Goal: Information Seeking & Learning: Learn about a topic

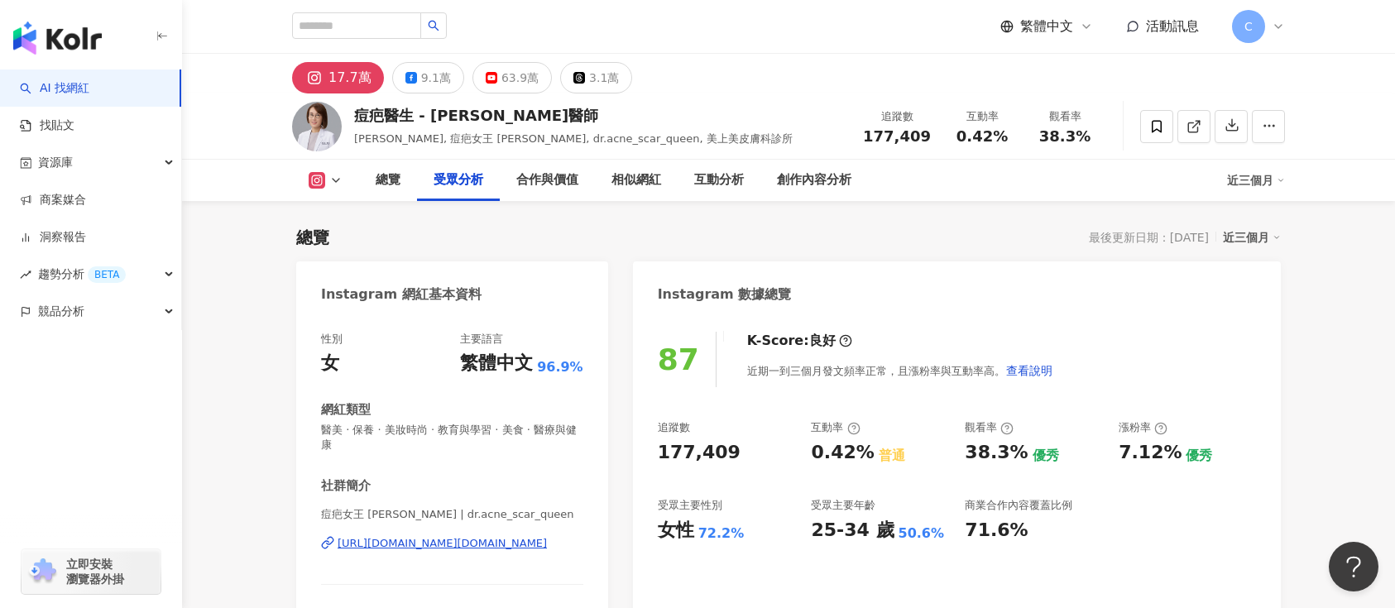
click at [332, 174] on icon at bounding box center [335, 180] width 13 height 13
click at [324, 172] on icon at bounding box center [317, 180] width 17 height 17
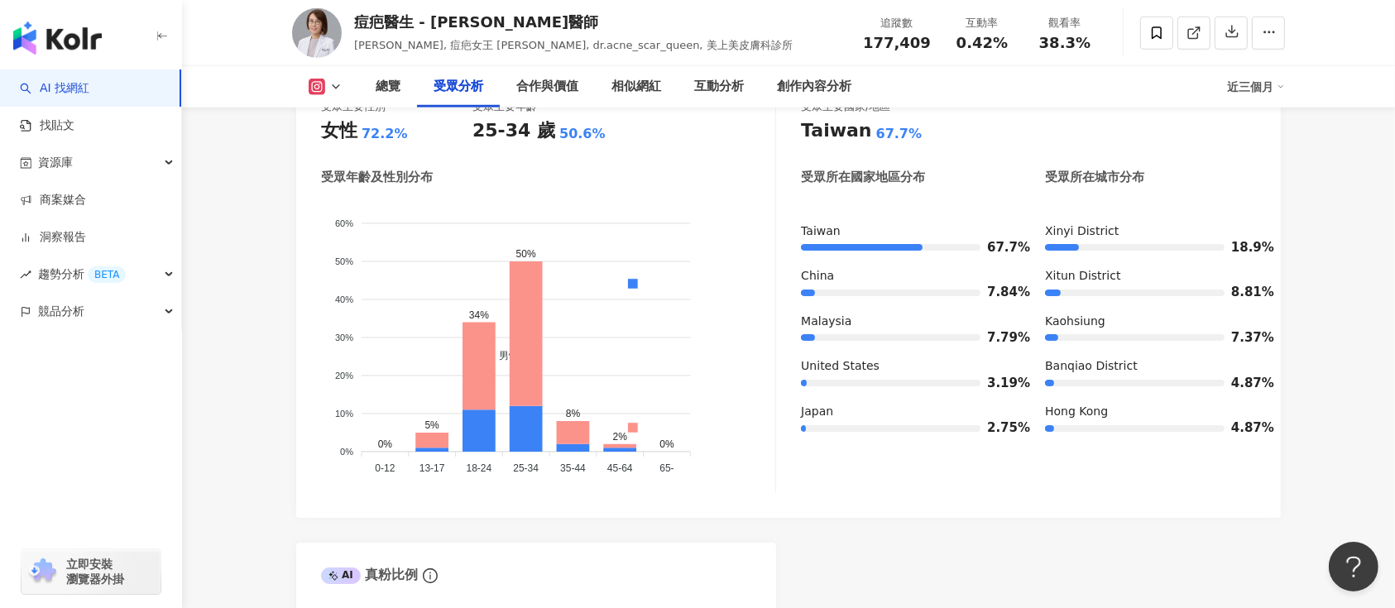
scroll to position [1543, 0]
click at [323, 86] on icon at bounding box center [317, 87] width 17 height 17
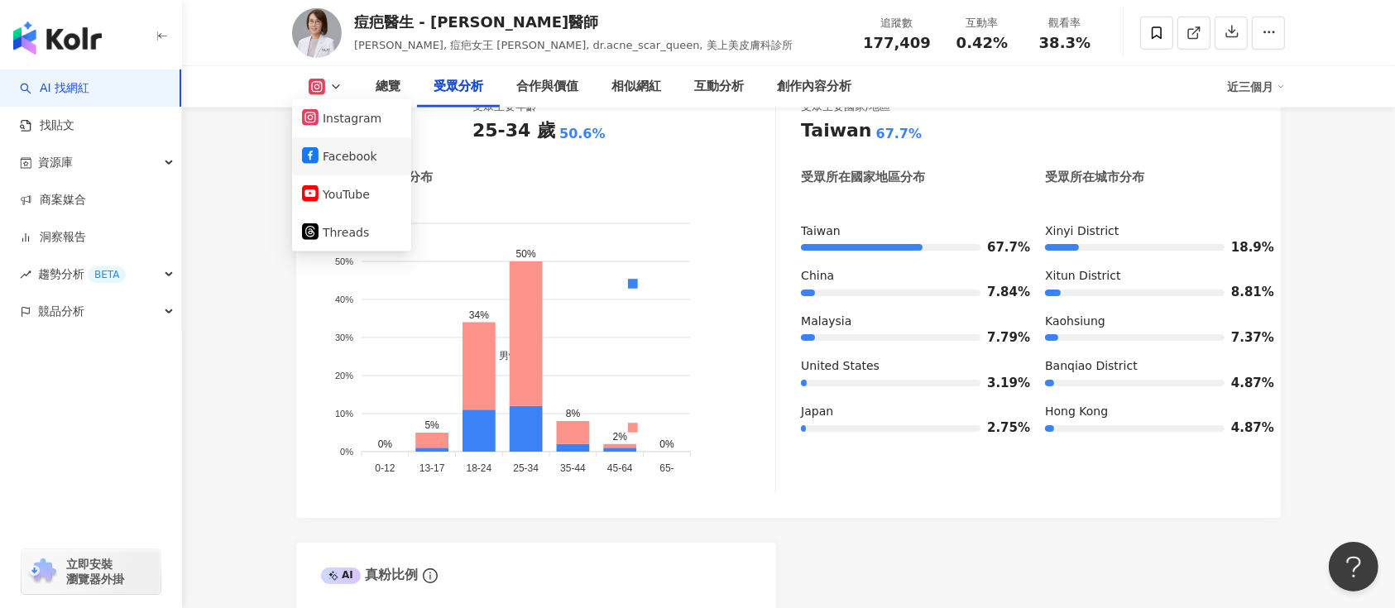
click at [335, 155] on button "Facebook" at bounding box center [351, 156] width 99 height 23
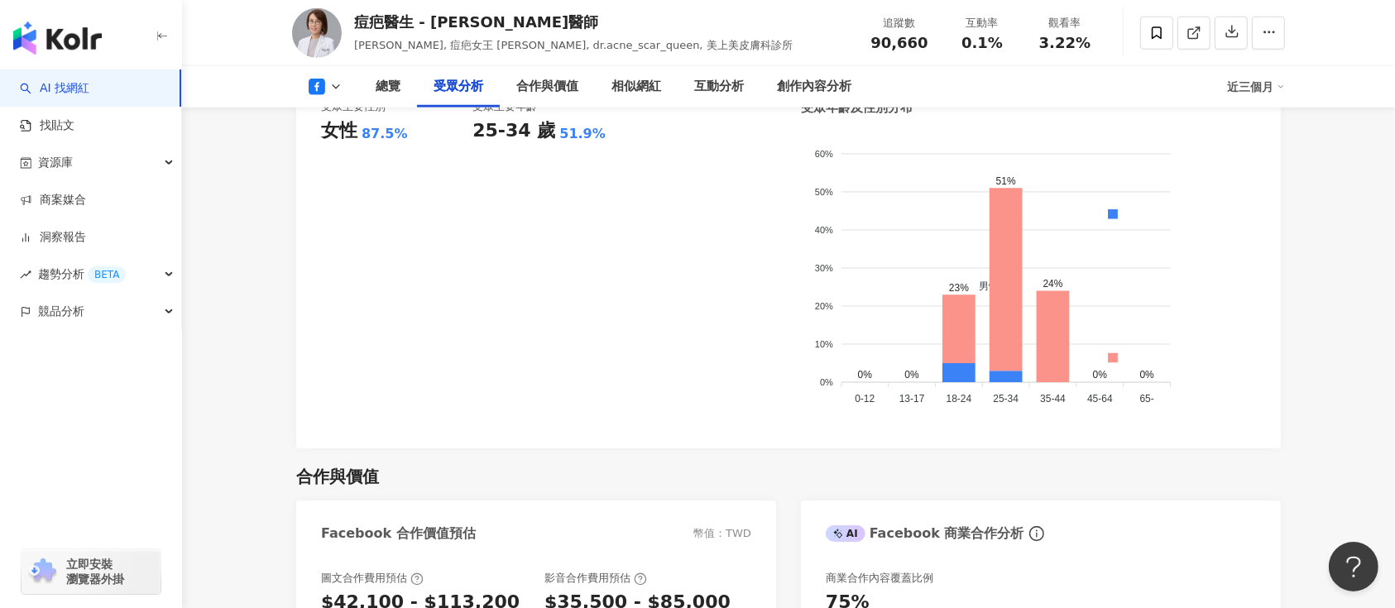
click at [328, 83] on button at bounding box center [325, 87] width 67 height 17
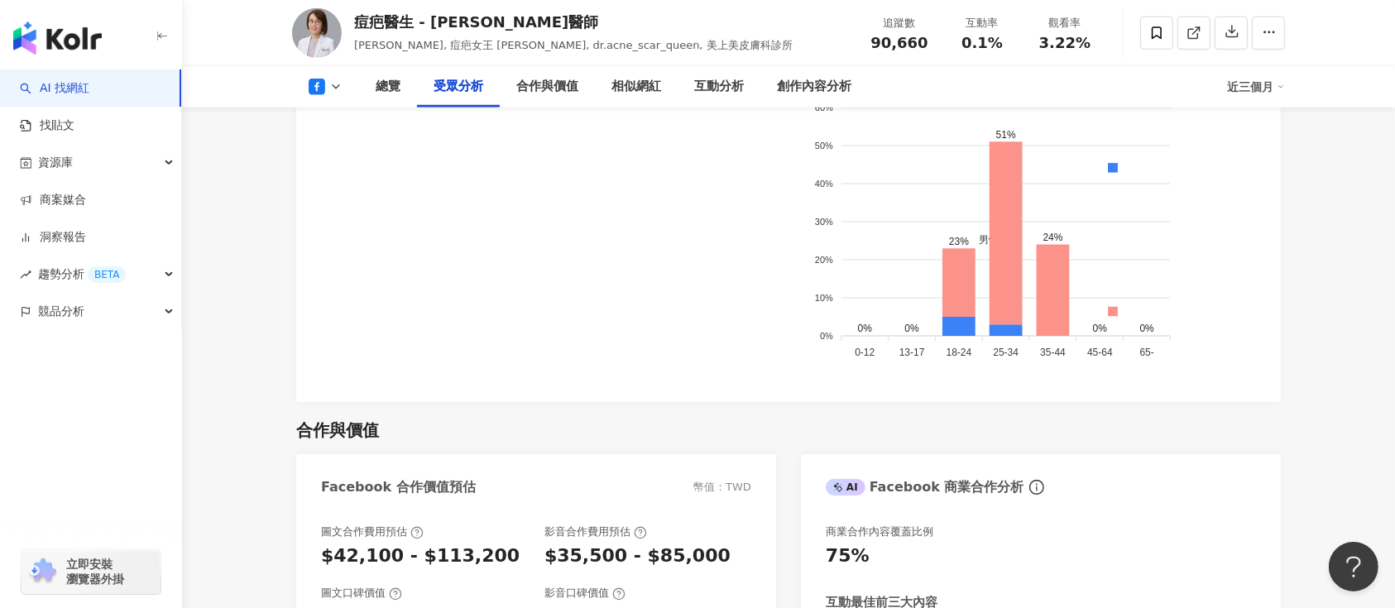
scroll to position [1591, 0]
click at [324, 90] on icon at bounding box center [317, 87] width 17 height 17
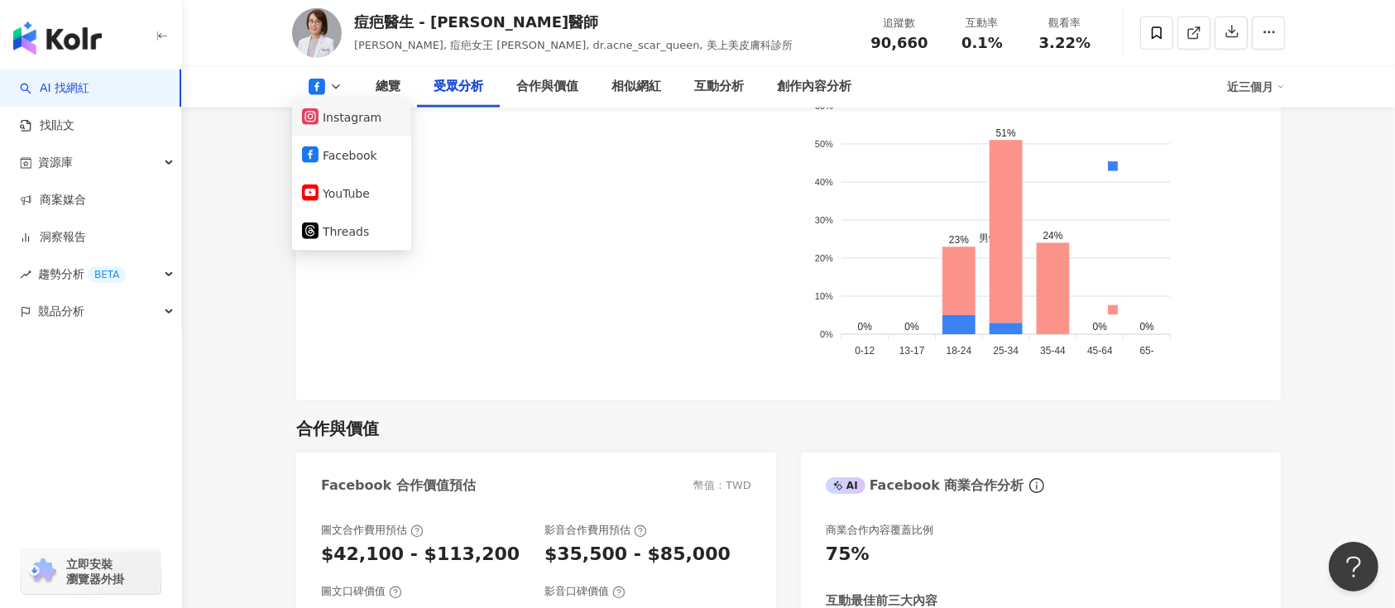
click at [342, 125] on button "Instagram" at bounding box center [351, 117] width 99 height 23
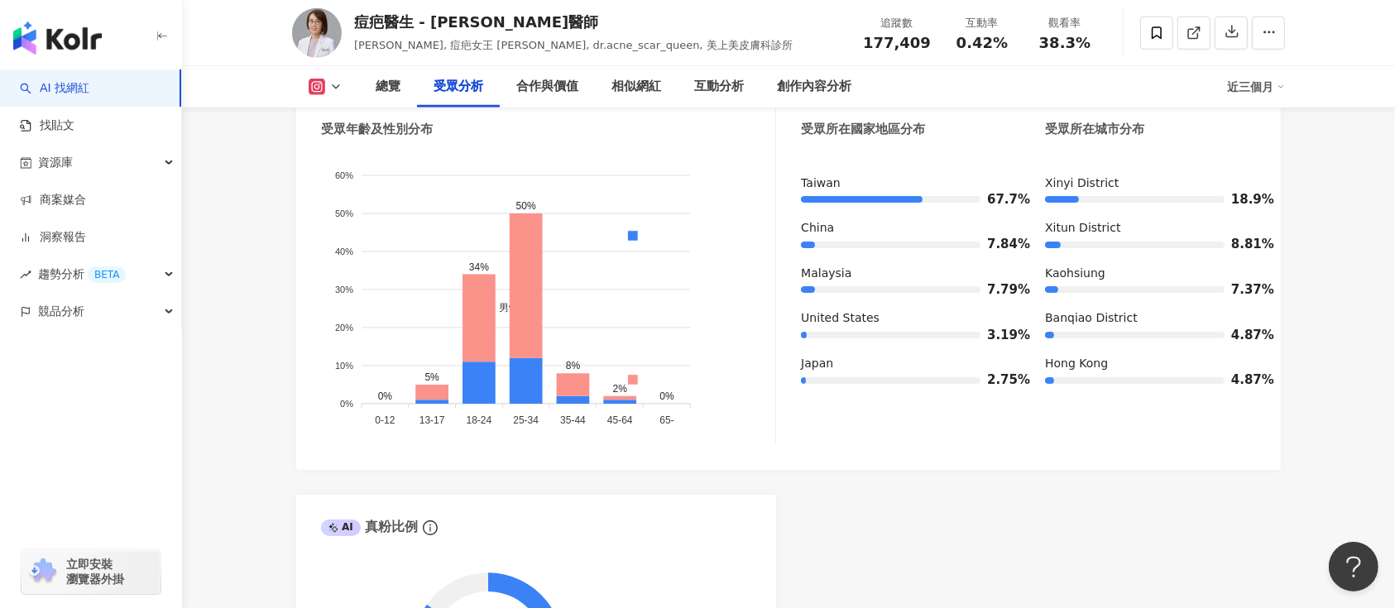
scroll to position [1261, 0]
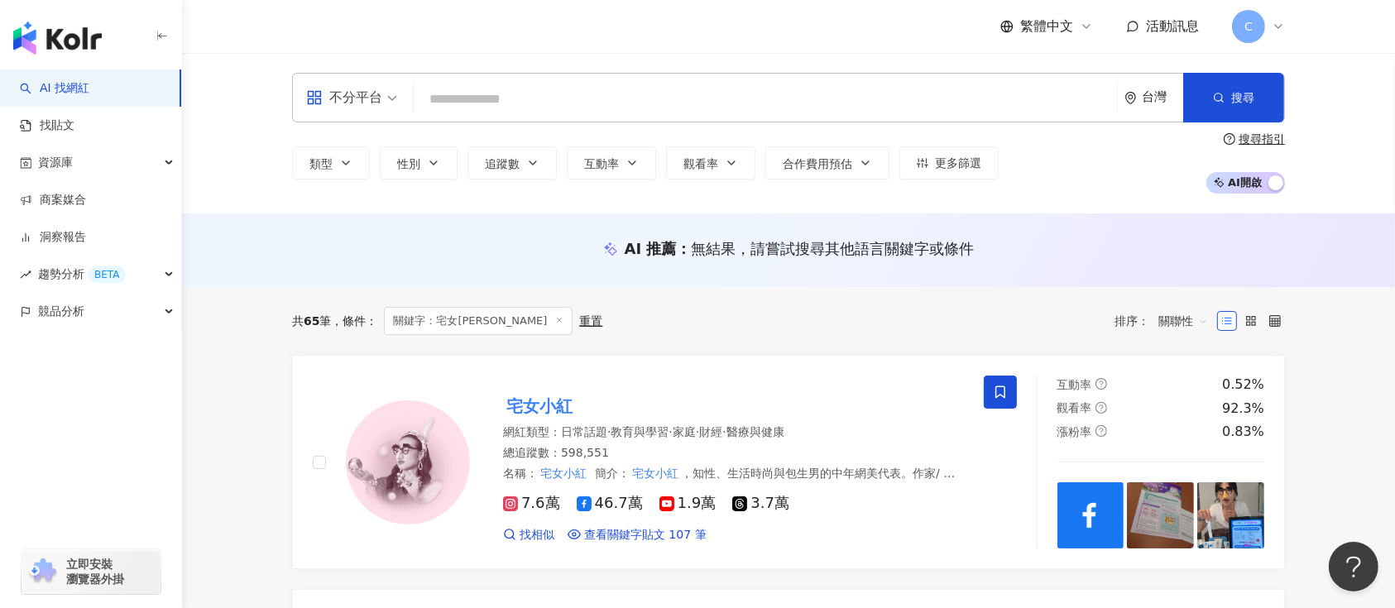
click at [566, 89] on input "search" at bounding box center [765, 99] width 690 height 31
paste input "***"
type input "***"
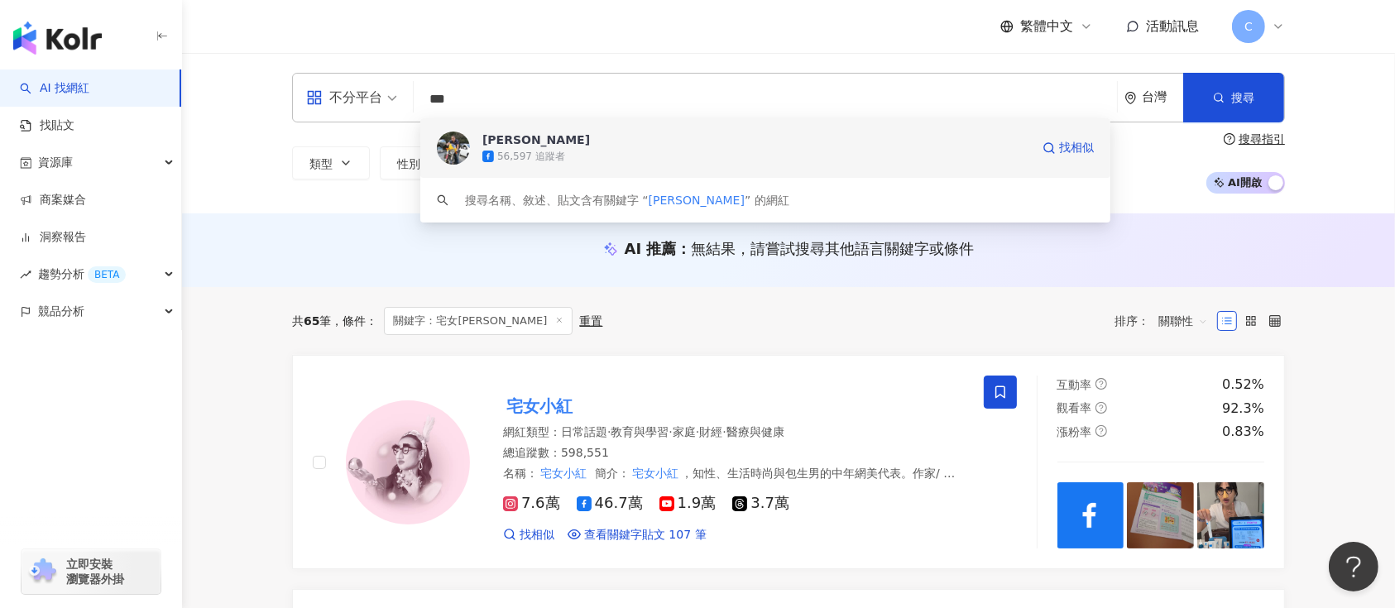
click at [810, 151] on div "56,597 追蹤者" at bounding box center [756, 156] width 548 height 17
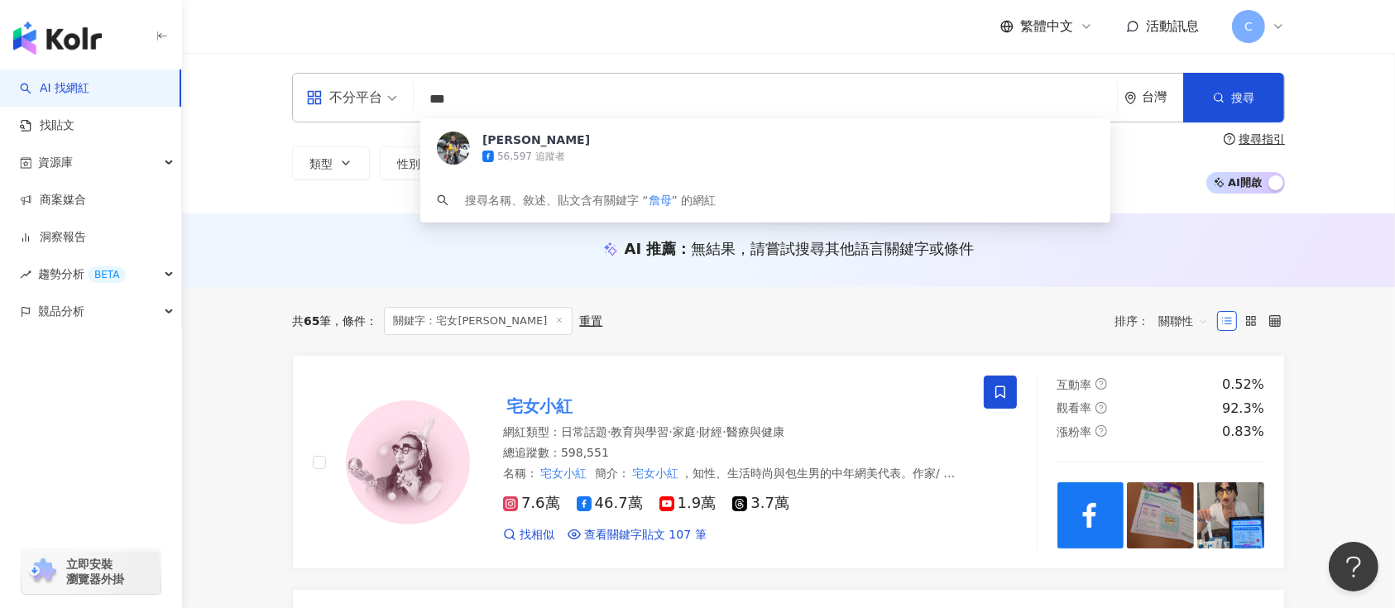
type input "***"
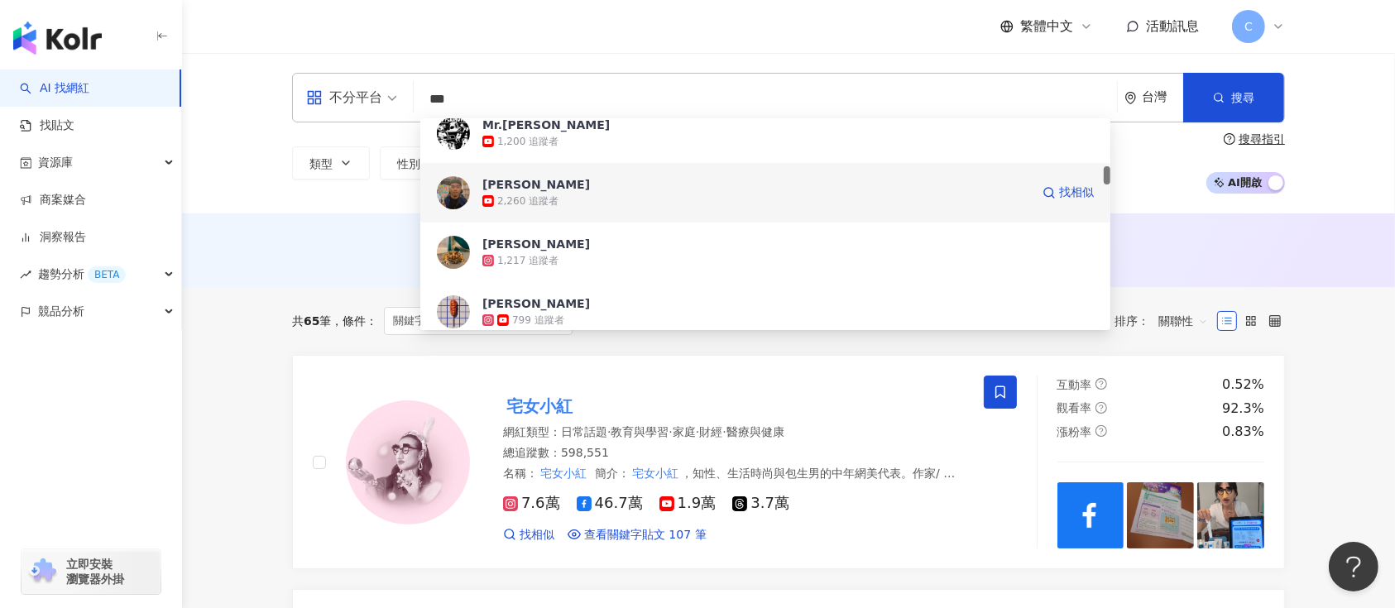
scroll to position [441, 0]
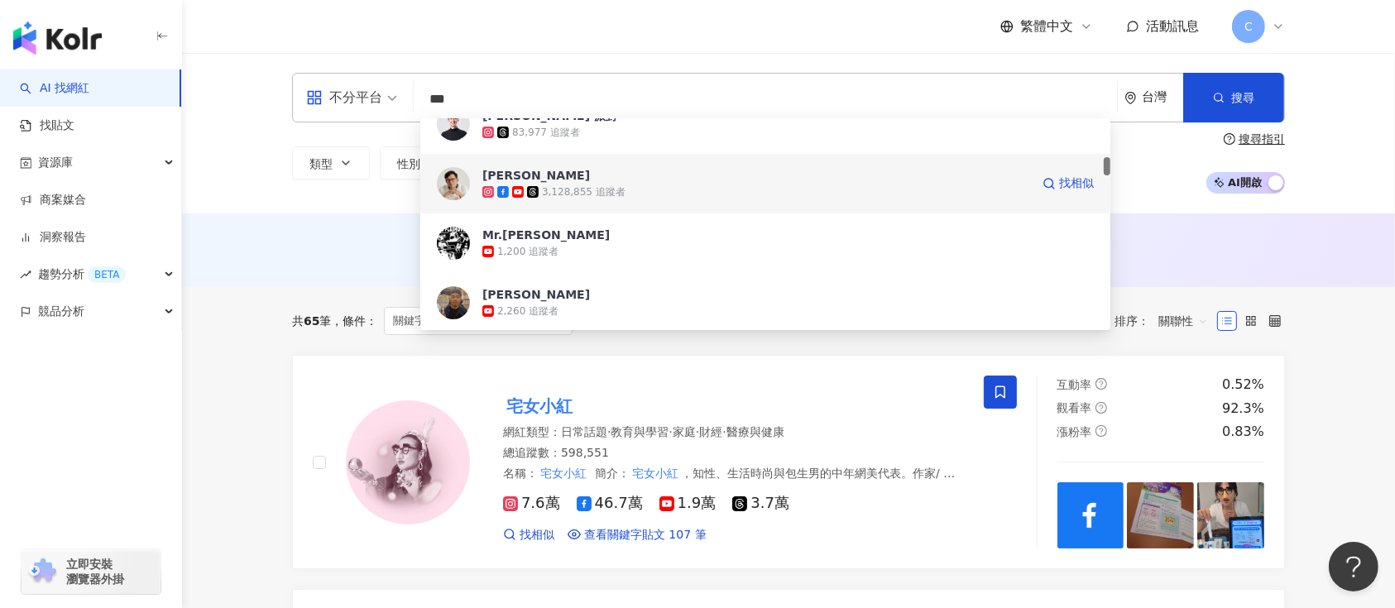
click at [503, 190] on icon at bounding box center [503, 192] width 12 height 12
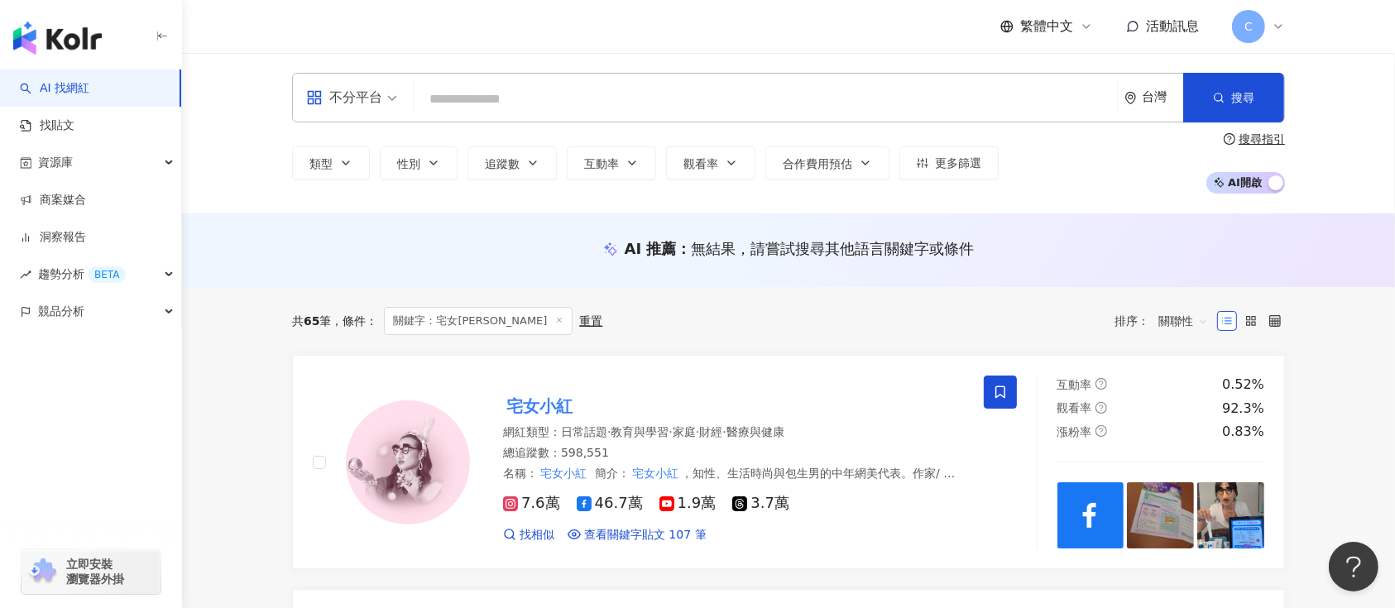
click at [486, 92] on input "search" at bounding box center [765, 99] width 690 height 31
paste input "**********"
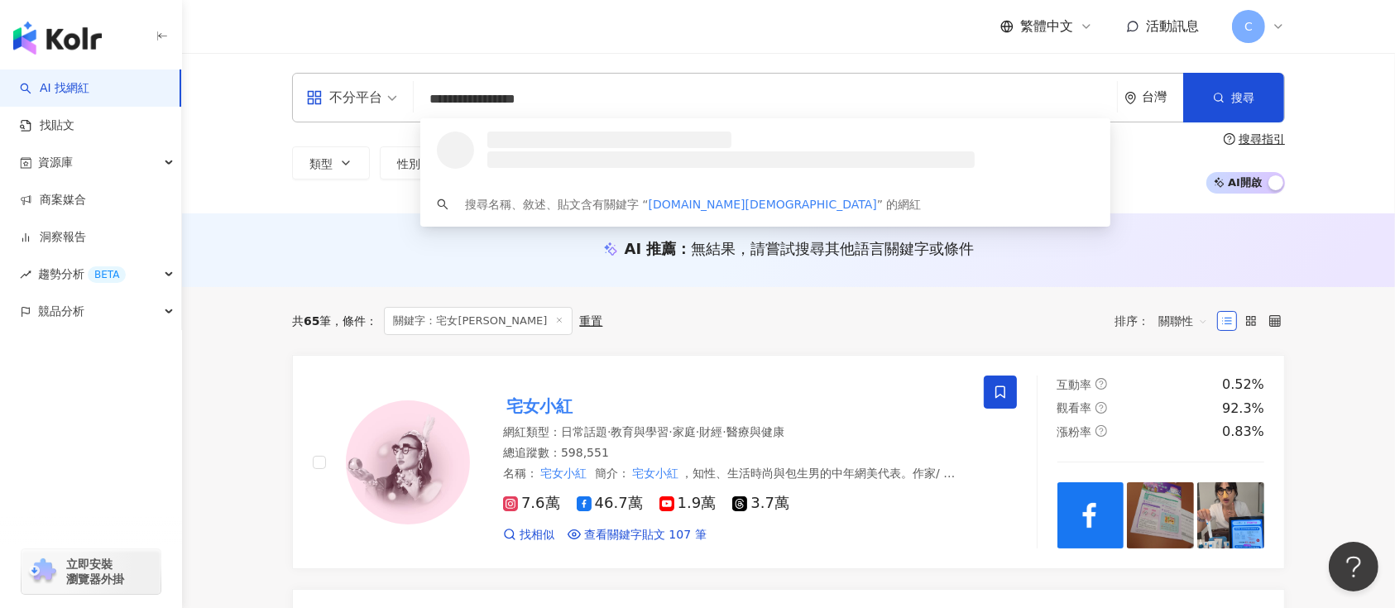
scroll to position [0, 0]
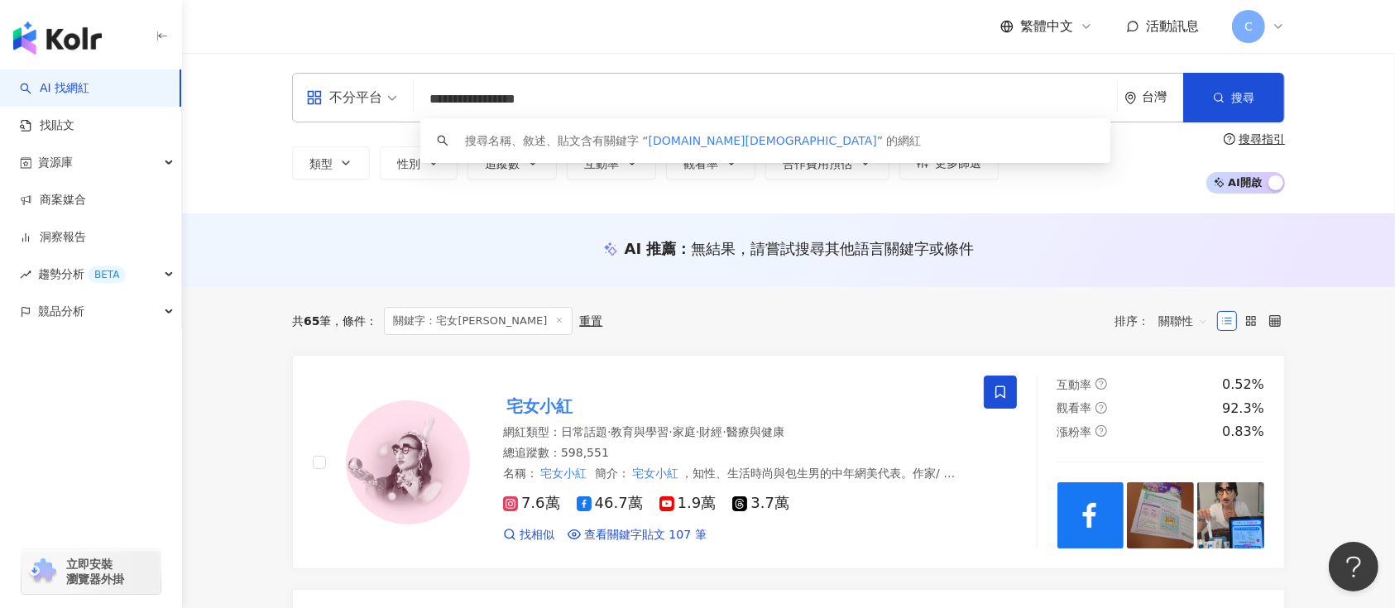
drag, startPoint x: 476, startPoint y: 103, endPoint x: 626, endPoint y: 89, distance: 150.4
click at [626, 89] on input "**********" at bounding box center [765, 99] width 690 height 31
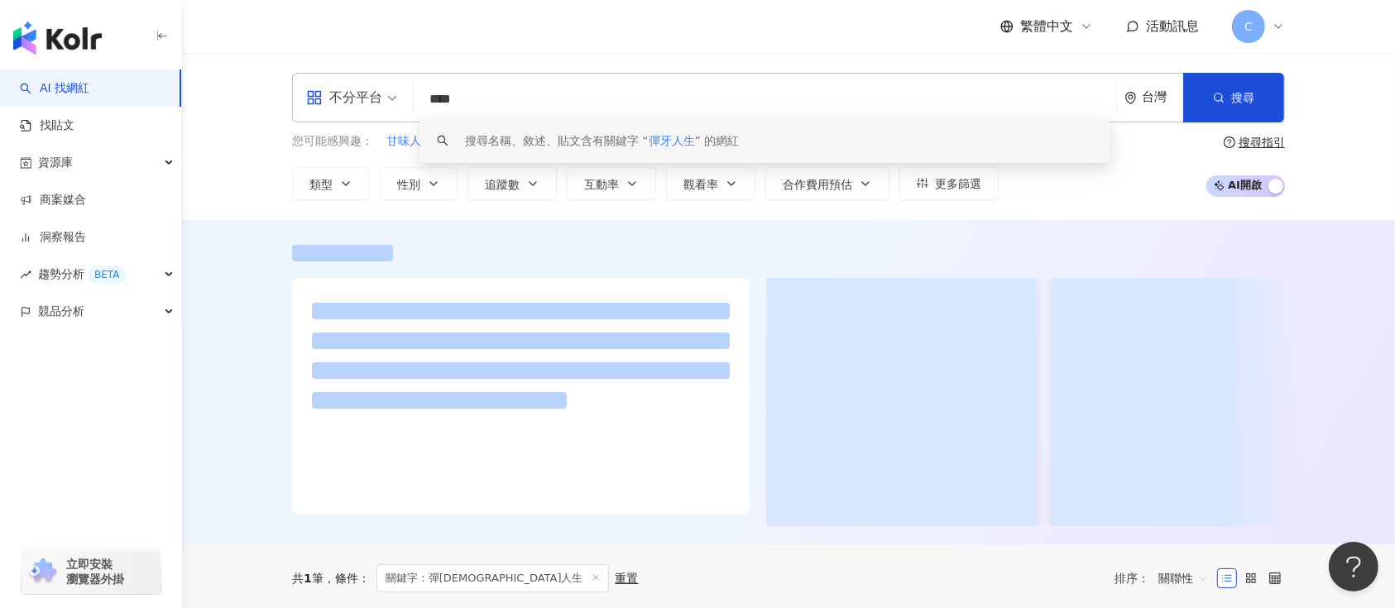
drag, startPoint x: 564, startPoint y: 106, endPoint x: 400, endPoint y: 107, distance: 163.8
click at [400, 107] on div "不分平台 **** 台灣 搜尋 keyword 搜尋名稱、敘述、貼文含有關鍵字 “ 彈牙人生 ” 的網紅" at bounding box center [788, 98] width 993 height 50
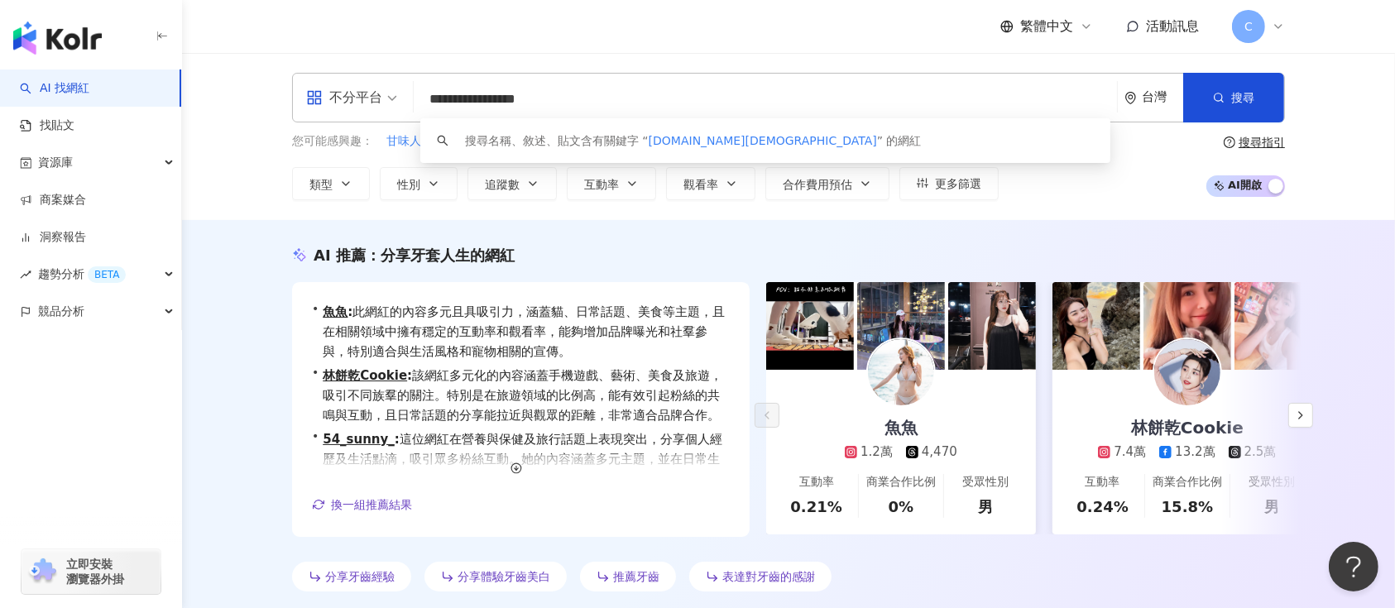
drag, startPoint x: 481, startPoint y: 101, endPoint x: 320, endPoint y: 90, distance: 160.8
click at [320, 90] on div "**********" at bounding box center [788, 98] width 993 height 50
type input "**********"
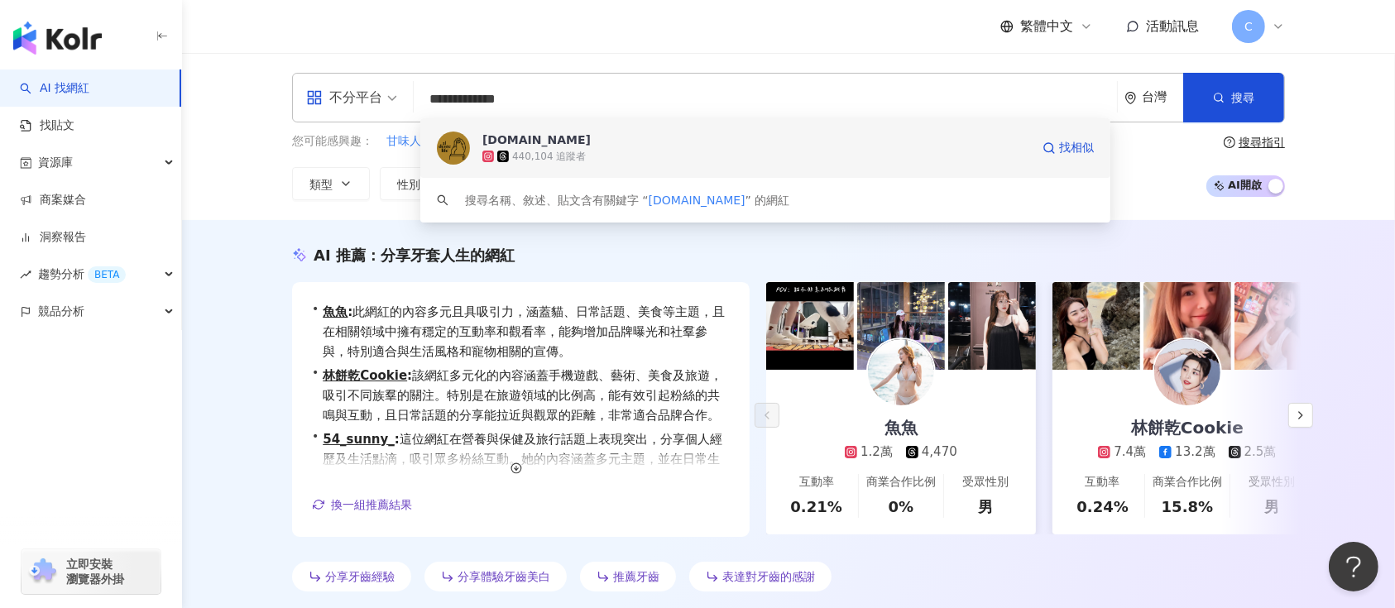
click at [505, 153] on icon at bounding box center [503, 156] width 8 height 8
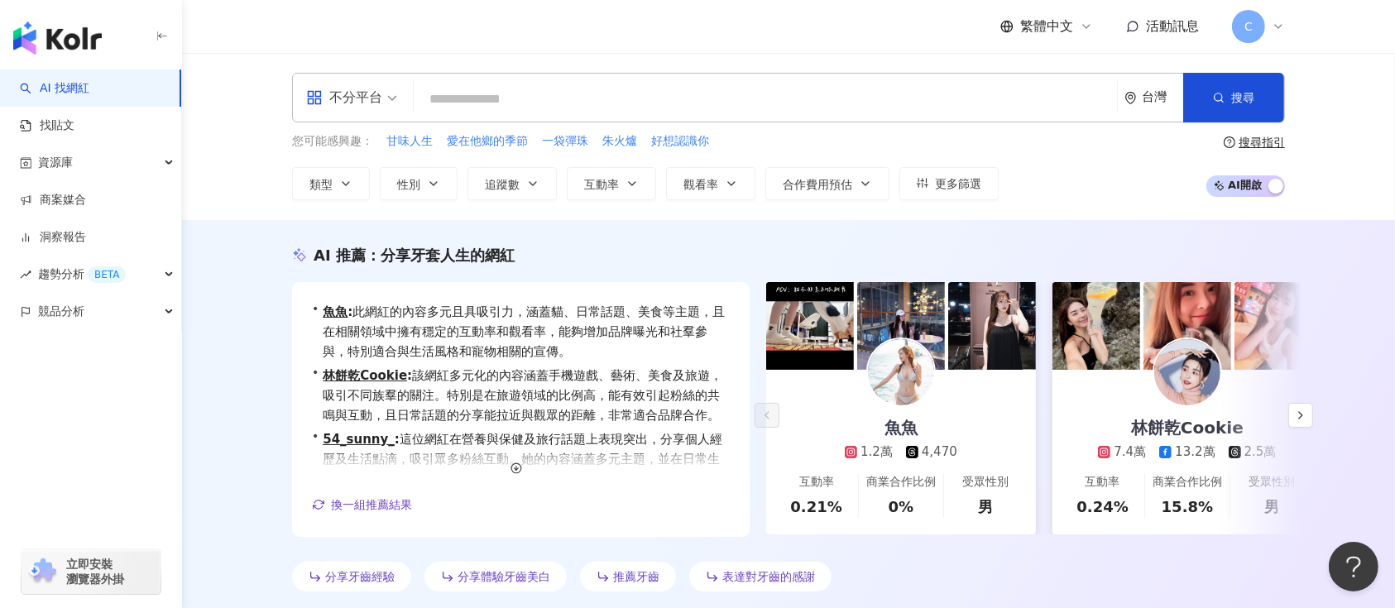
paste input "***"
type input "***"
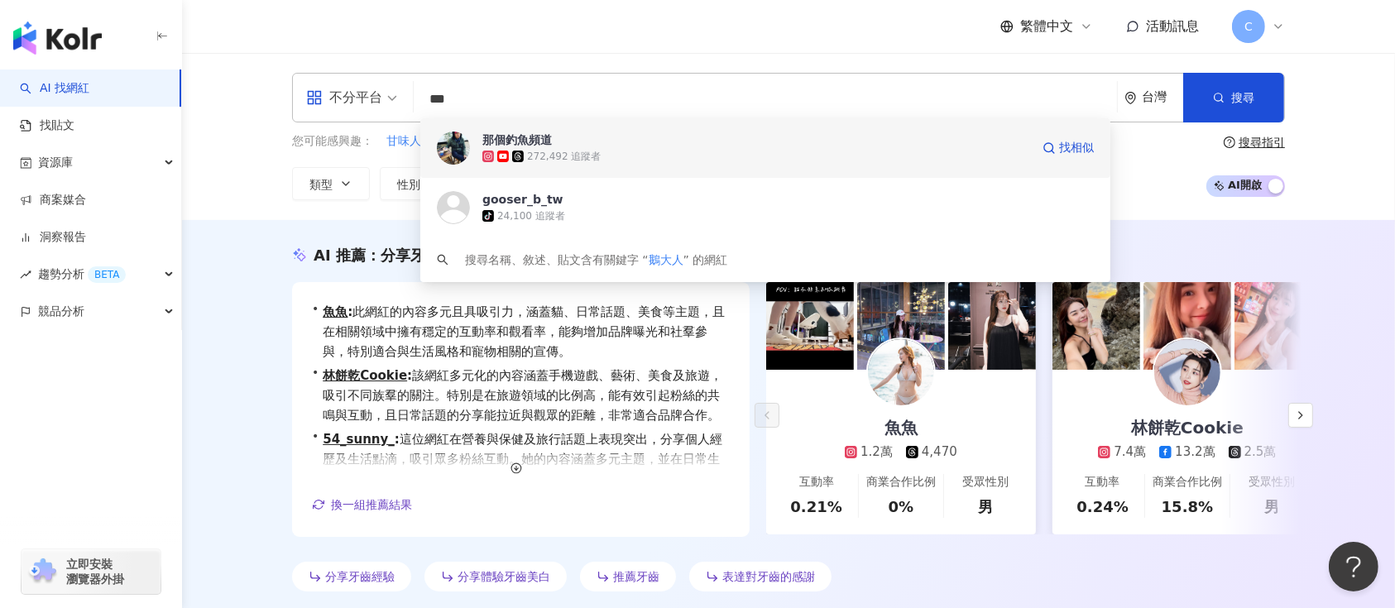
click at [795, 157] on div "272,492 追蹤者" at bounding box center [756, 156] width 548 height 17
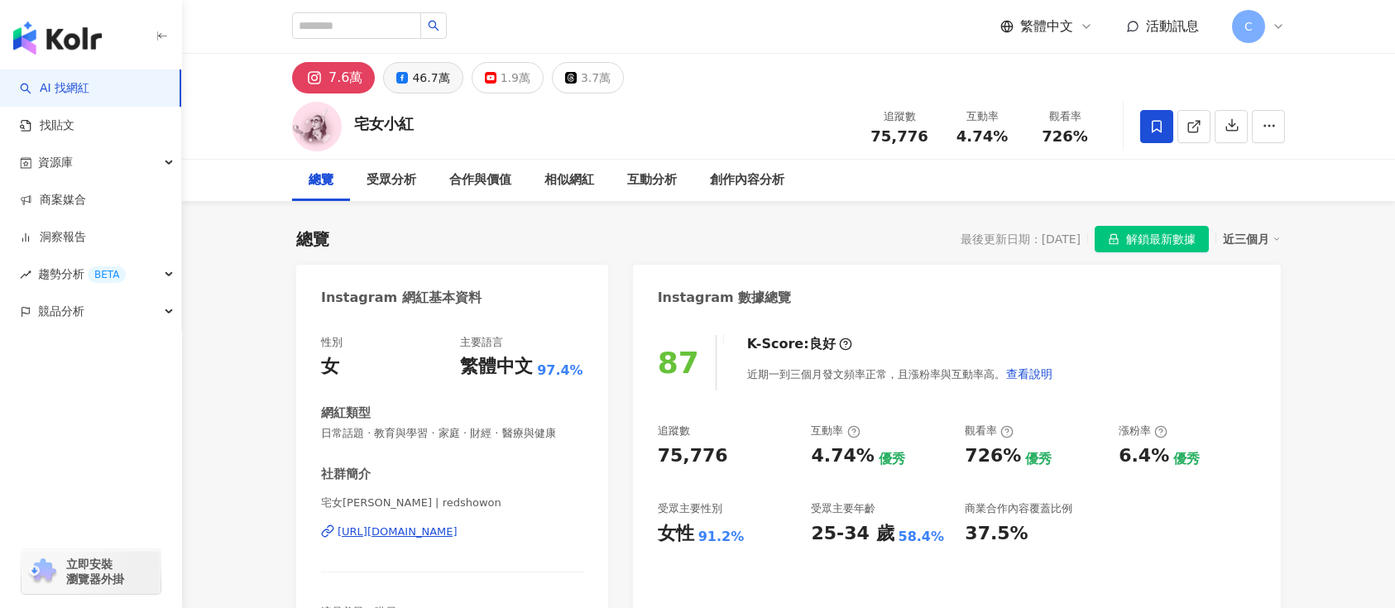
click at [409, 70] on button "46.7萬" at bounding box center [422, 77] width 79 height 31
click at [415, 78] on div "46.7萬" at bounding box center [430, 77] width 37 height 23
click at [423, 80] on div "46.7萬" at bounding box center [430, 77] width 37 height 23
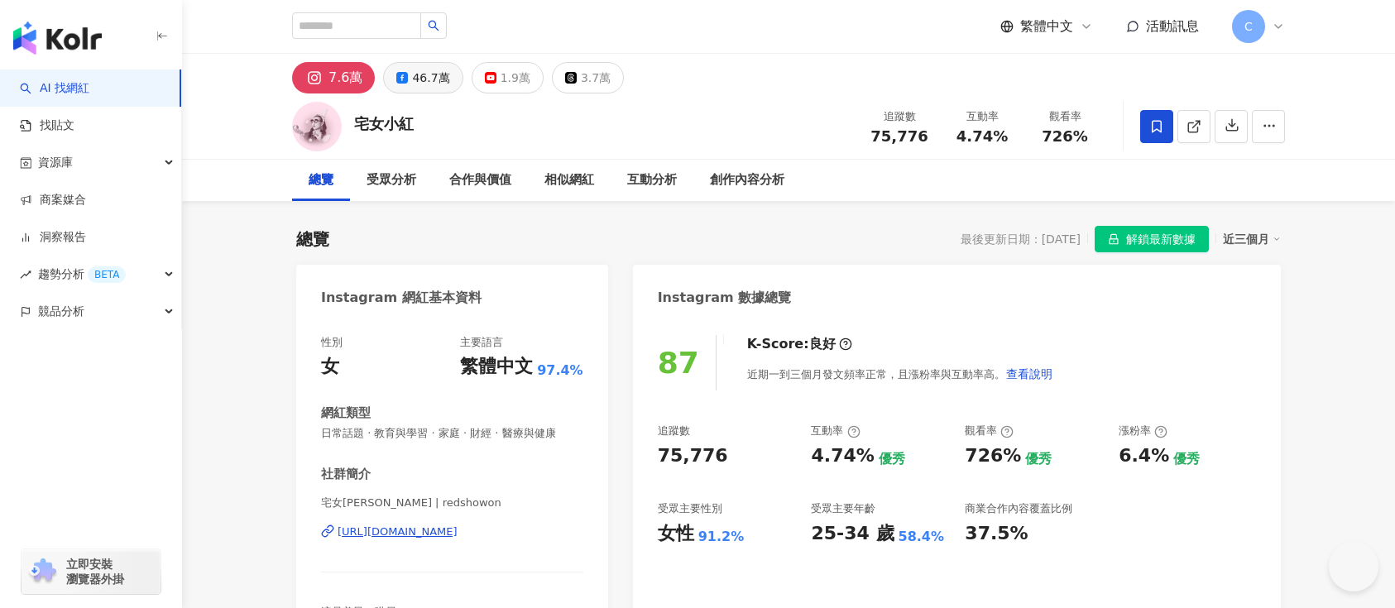
click at [423, 80] on div "46.7萬" at bounding box center [430, 77] width 37 height 23
click at [1112, 240] on icon "lock" at bounding box center [1113, 239] width 9 height 11
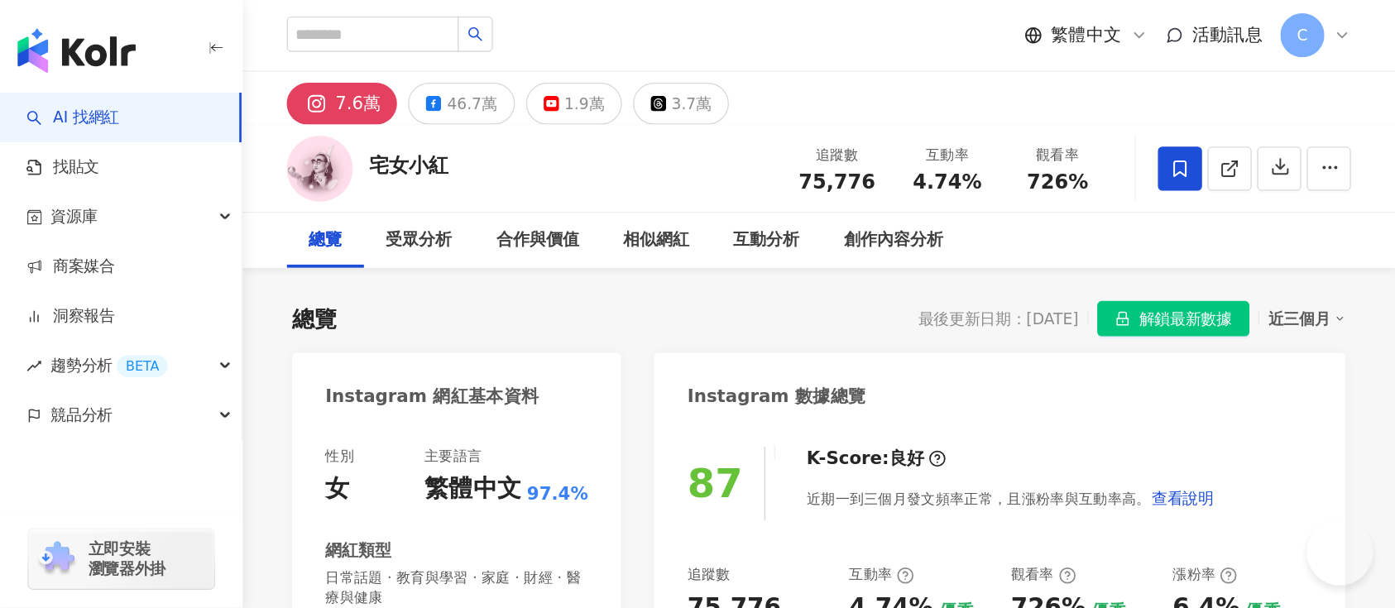
scroll to position [110, 0]
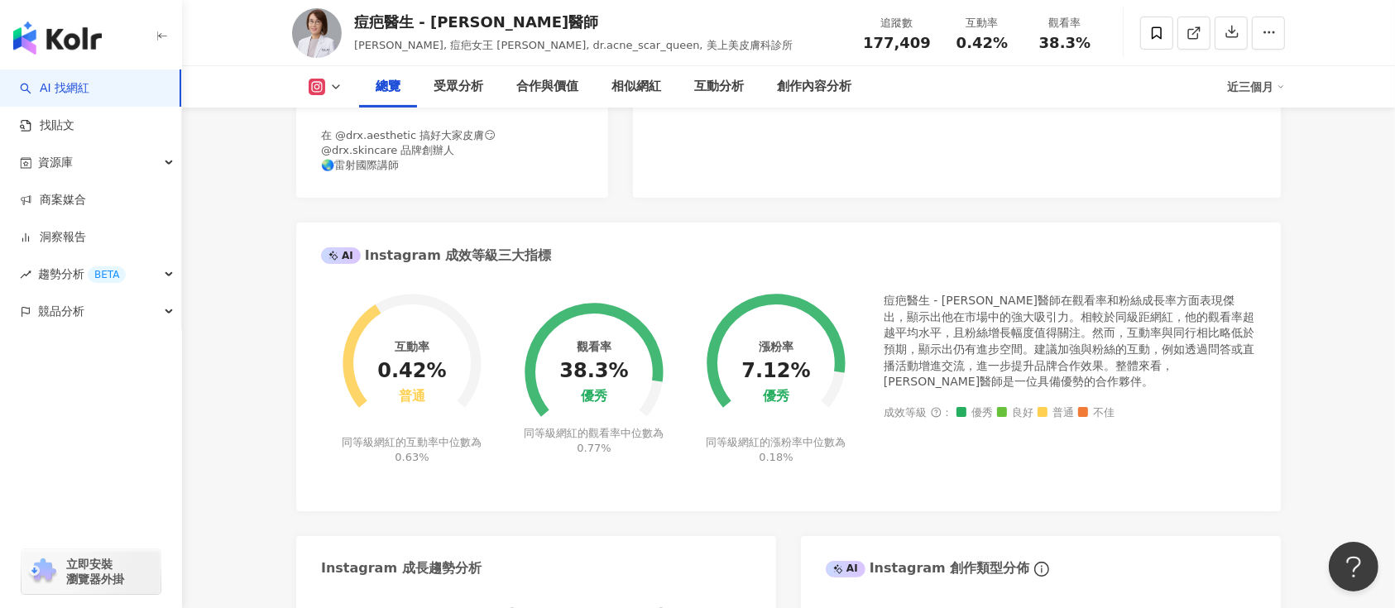
scroll to position [489, 0]
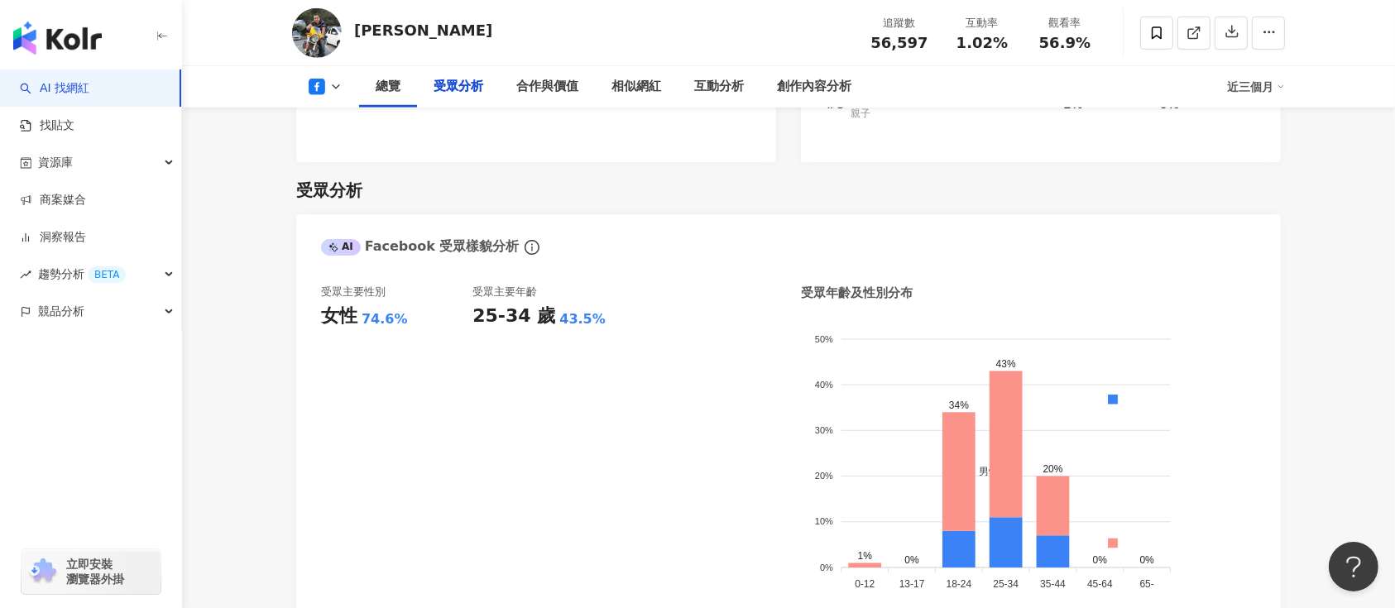
scroll to position [1433, 0]
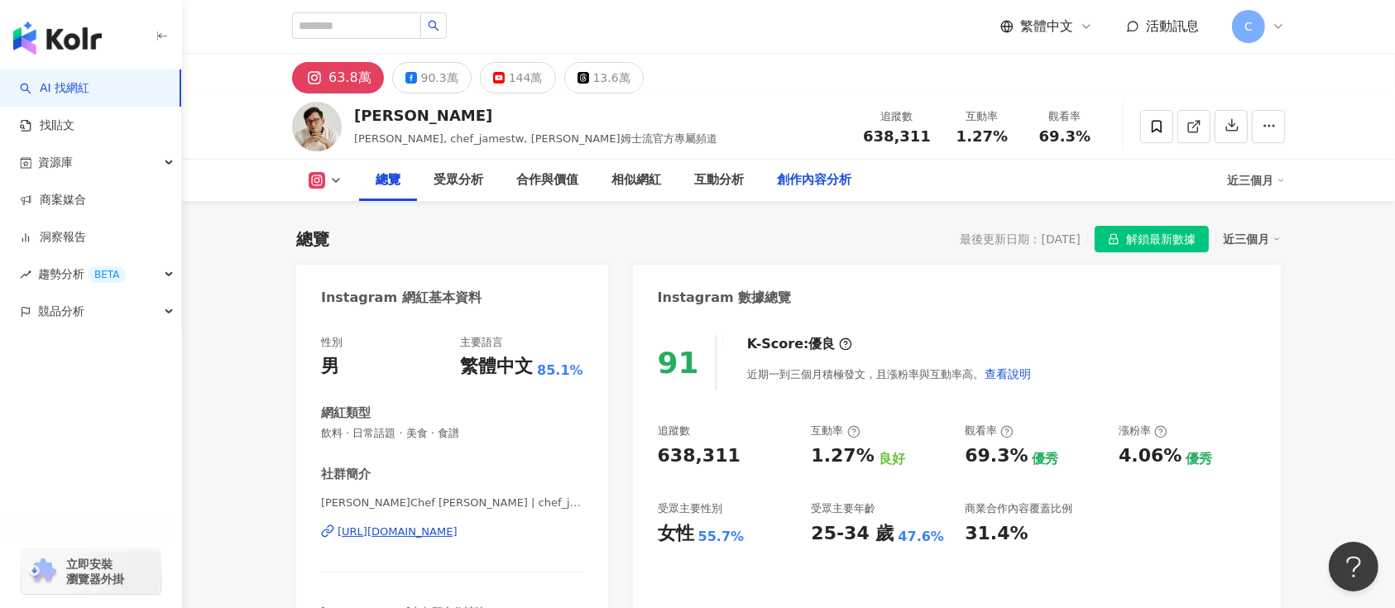
scroll to position [441, 0]
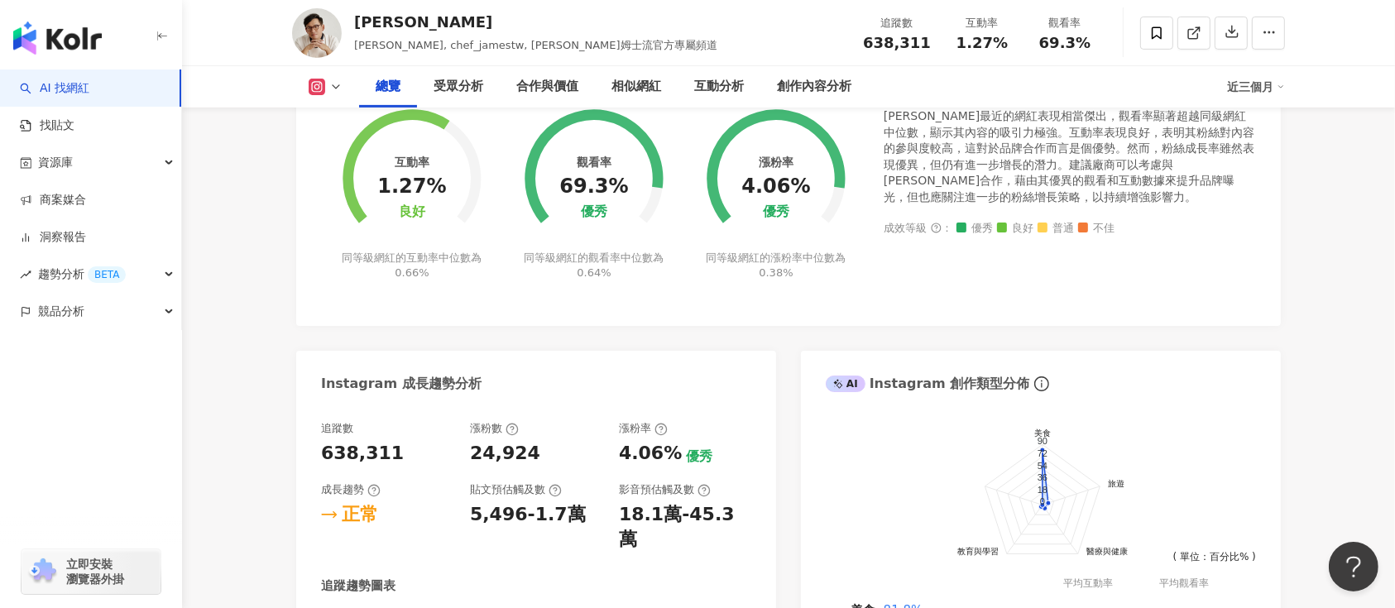
scroll to position [1543, 0]
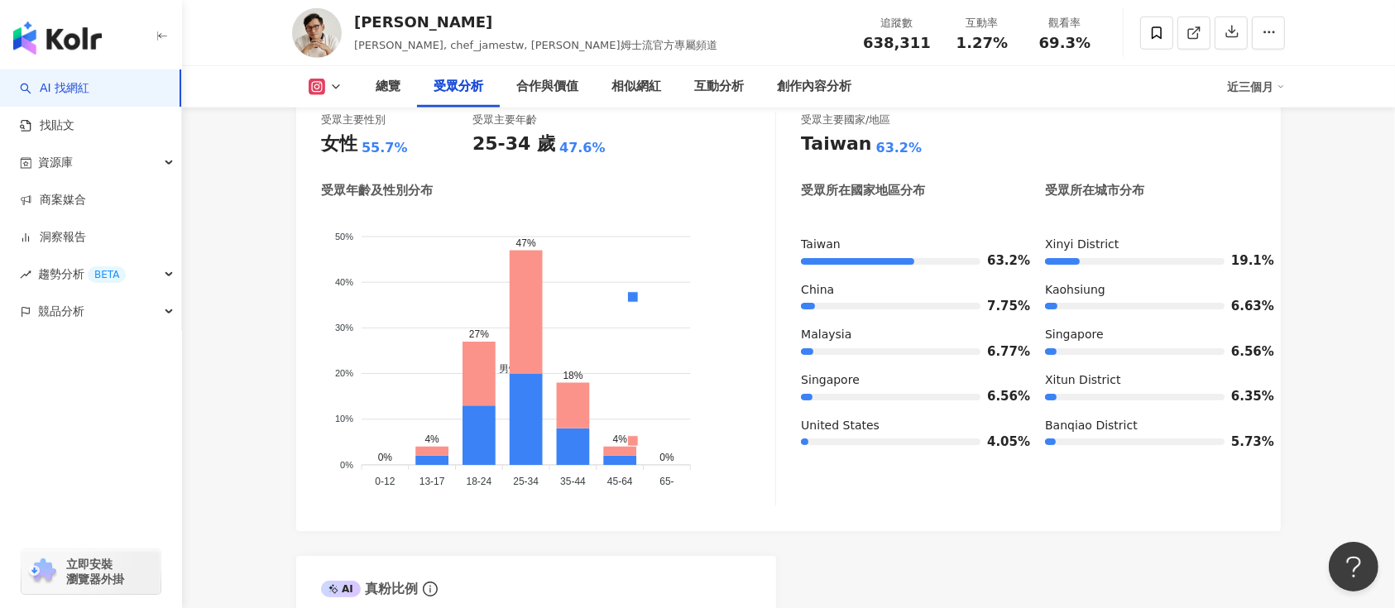
click at [338, 84] on icon at bounding box center [335, 86] width 13 height 13
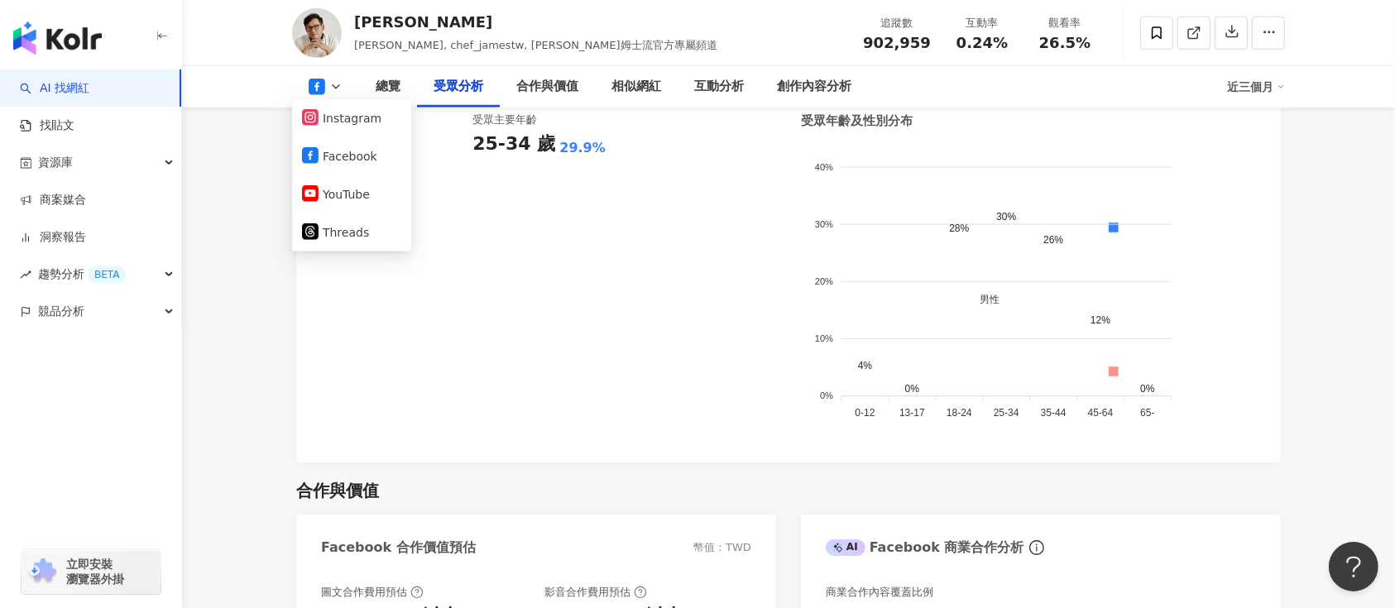
click at [418, 65] on div "詹姆士 詹姆士 姆士流, chef_jamestw, 詹姆士姆士流官方專屬頻道 追蹤數 902,959 互動率 0.24% 觀看率 26.5%" at bounding box center [788, 32] width 1059 height 65
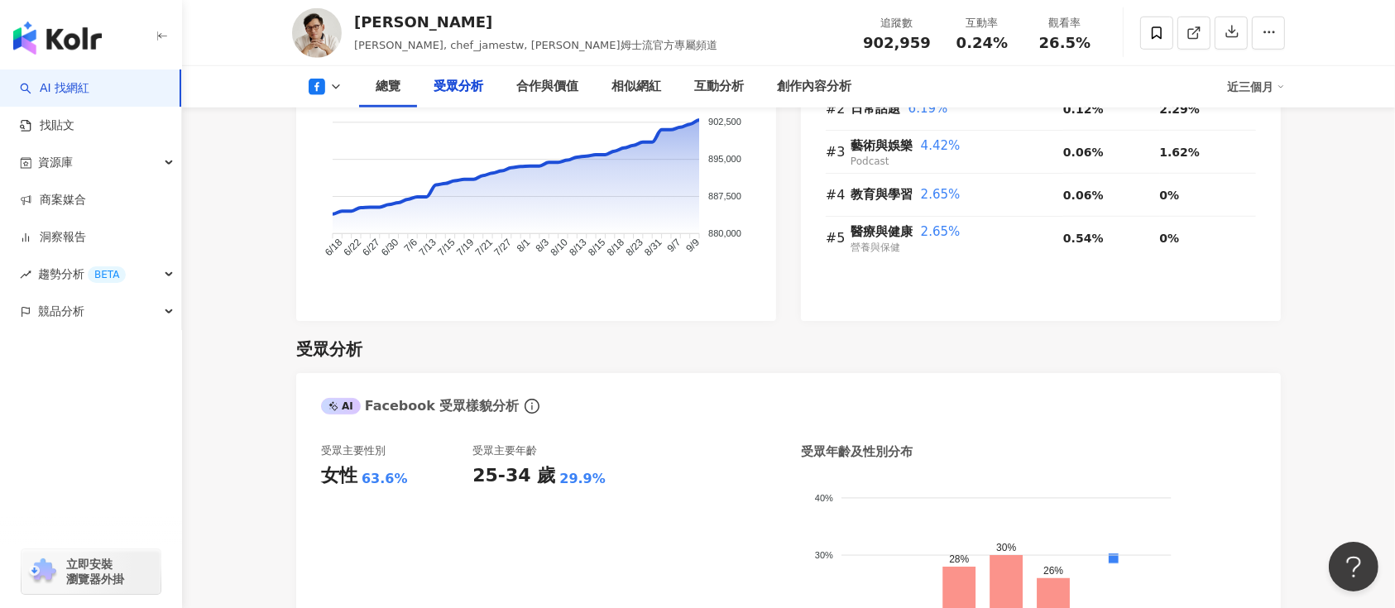
scroll to position [1448, 0]
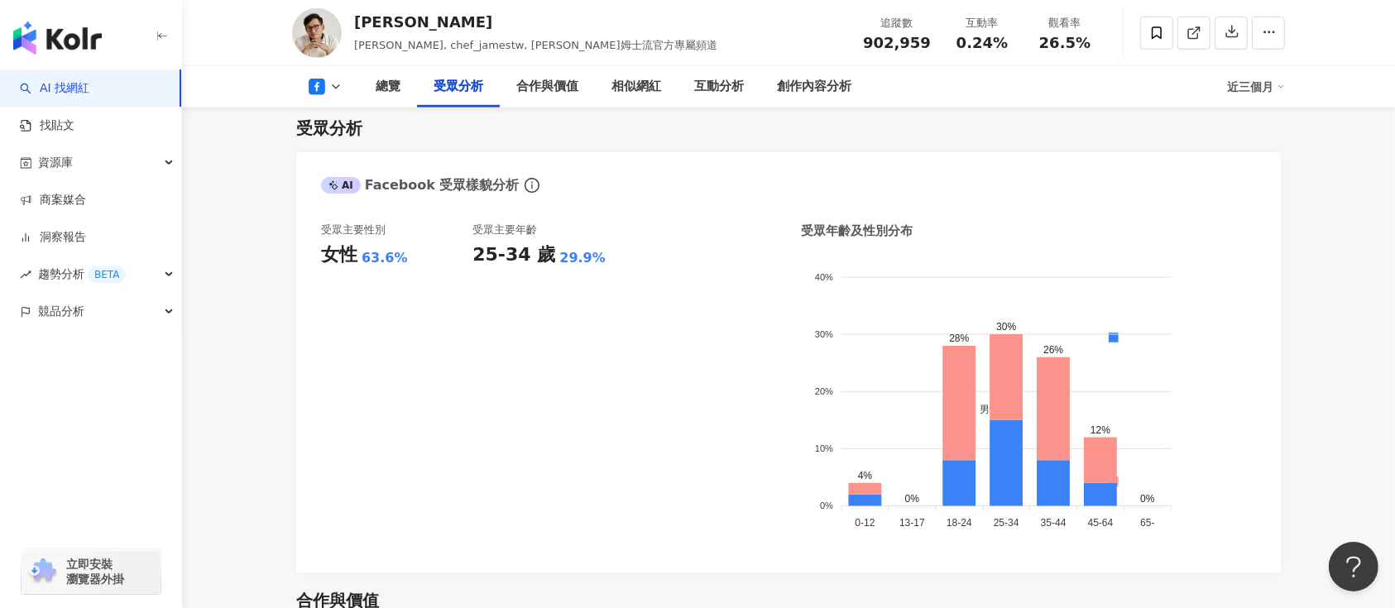
click at [1265, 86] on div "近三個月" at bounding box center [1256, 87] width 58 height 26
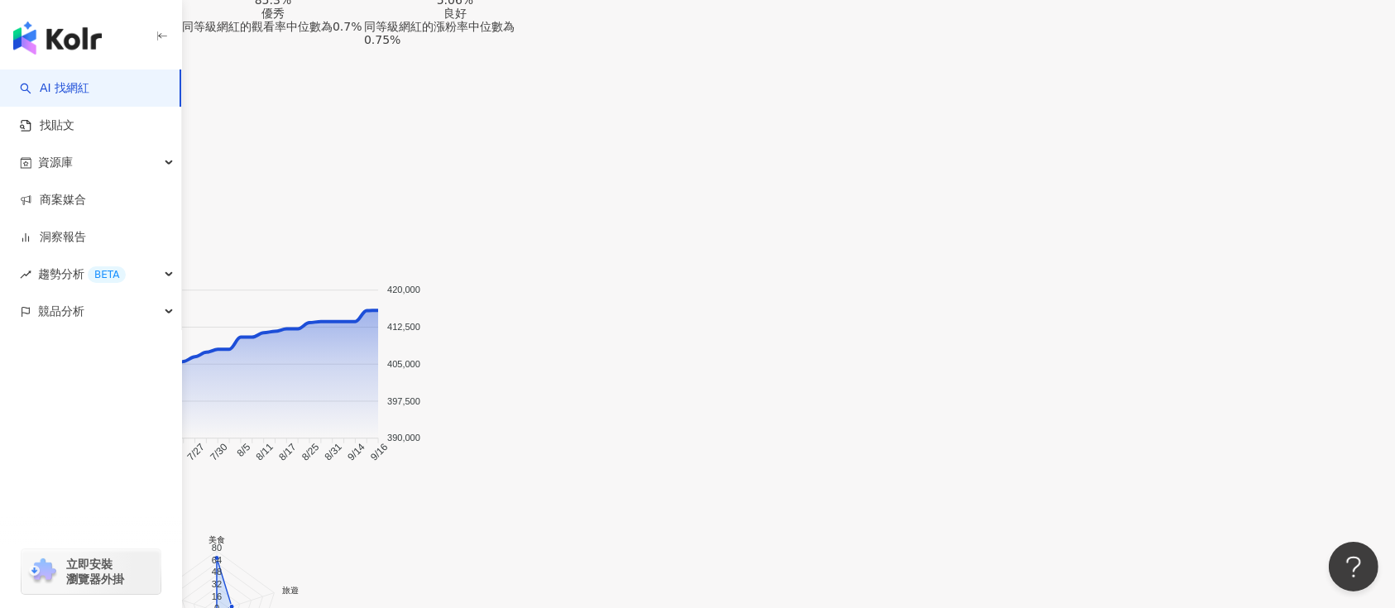
scroll to position [1450, 0]
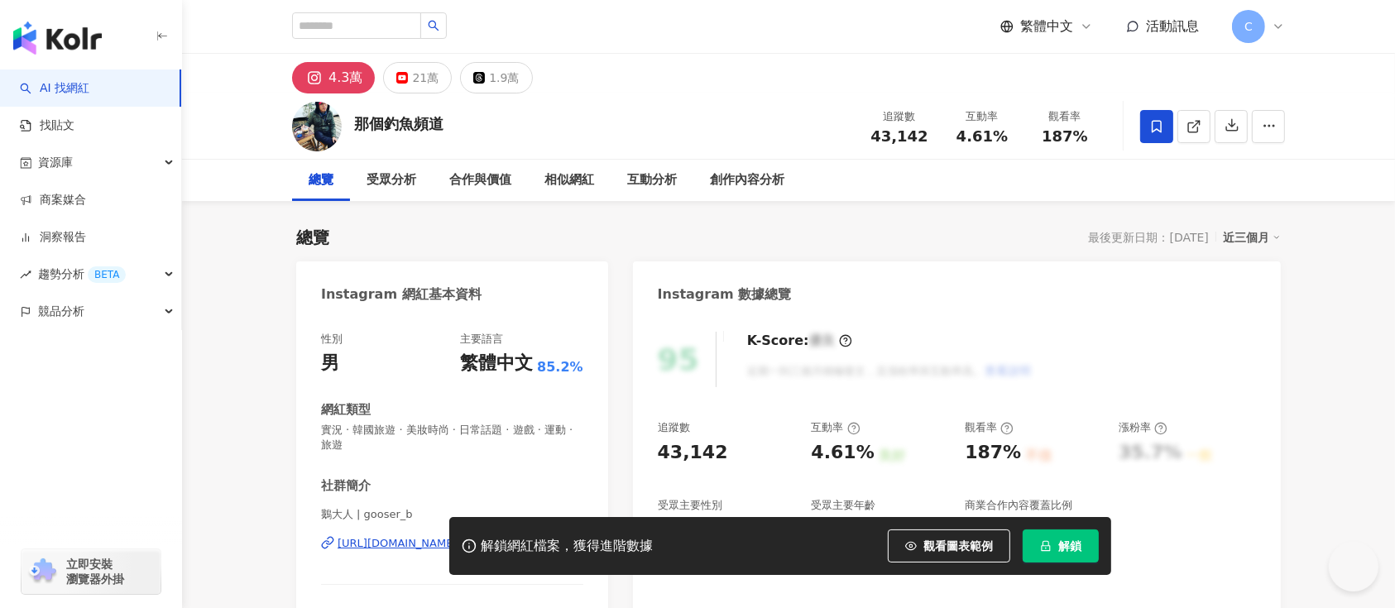
click at [1044, 455] on button "解鎖" at bounding box center [1060, 545] width 76 height 33
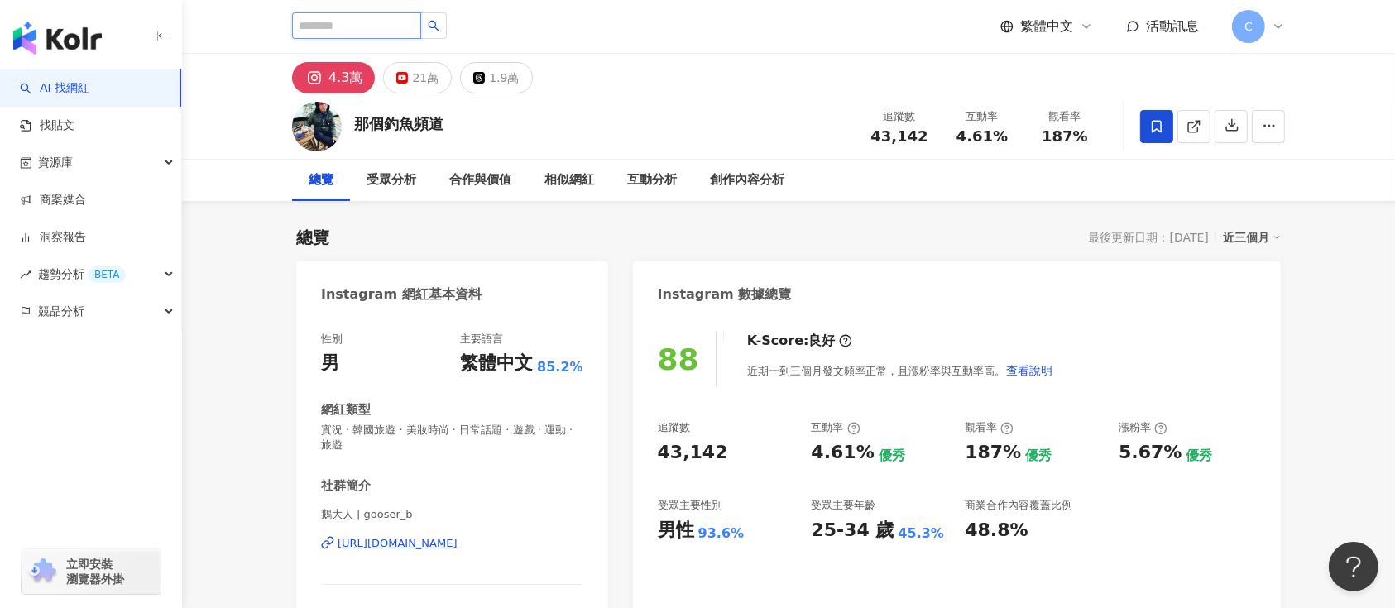
click at [348, 25] on input "search" at bounding box center [356, 25] width 129 height 26
type input "***"
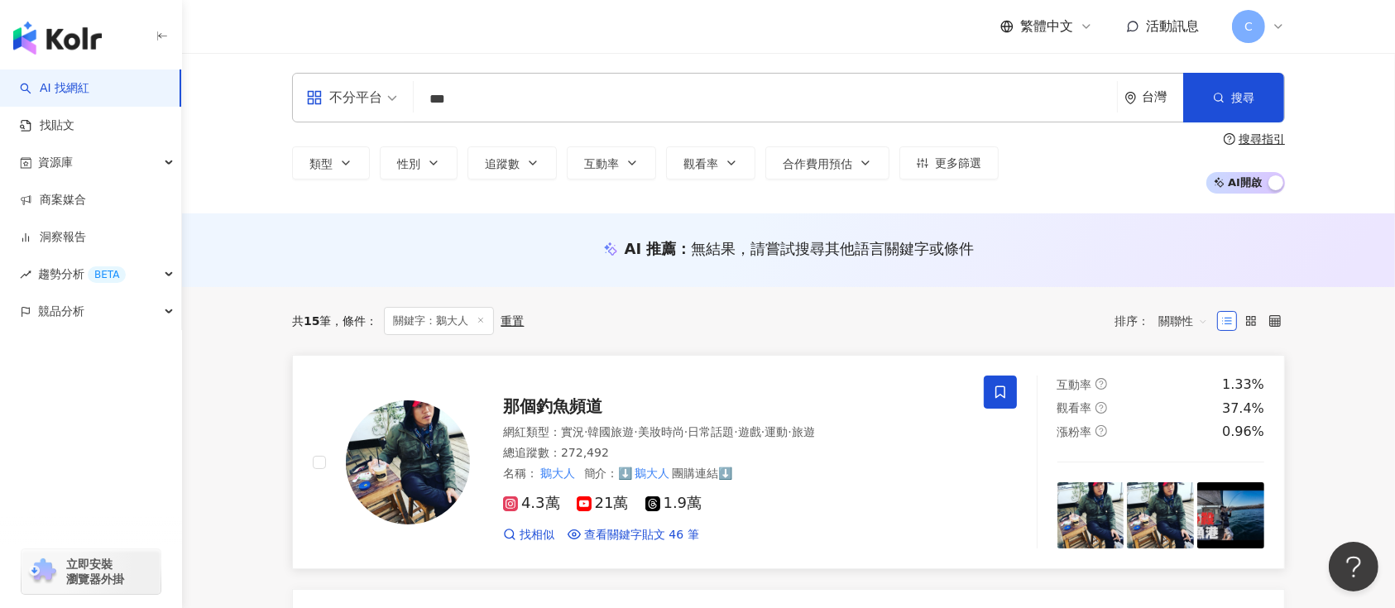
click at [589, 455] on span "21萬" at bounding box center [603, 503] width 52 height 17
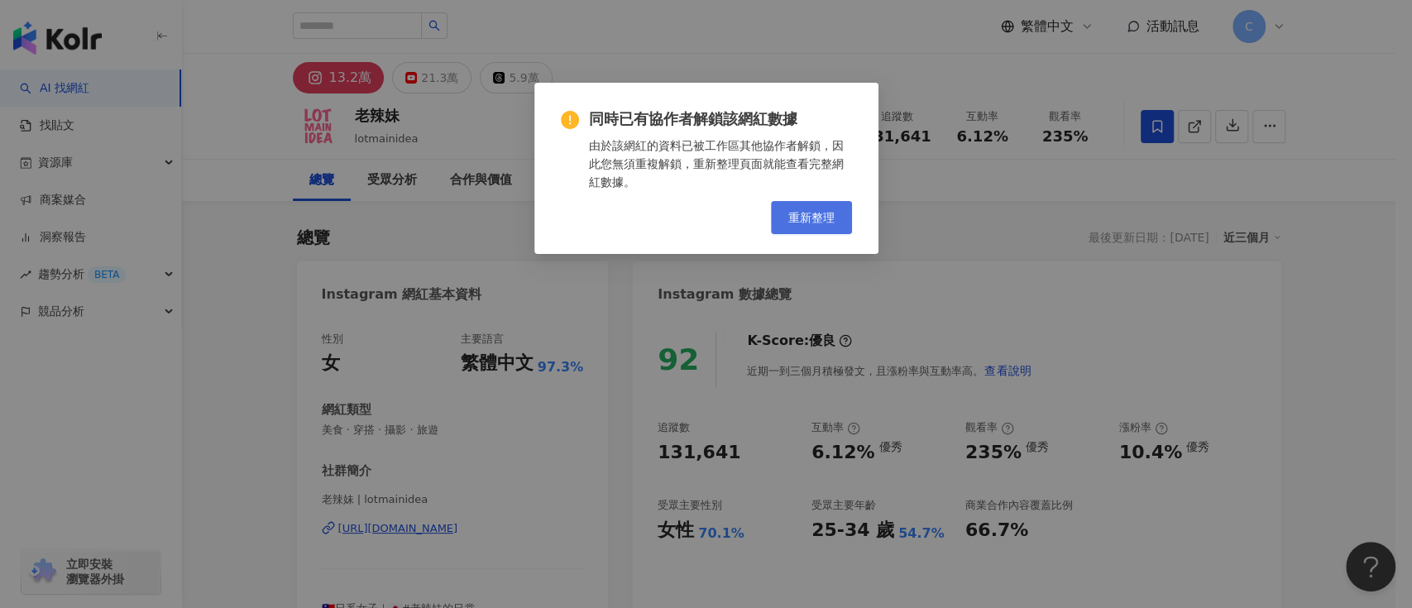
click at [800, 222] on span "重新整理" at bounding box center [811, 217] width 46 height 13
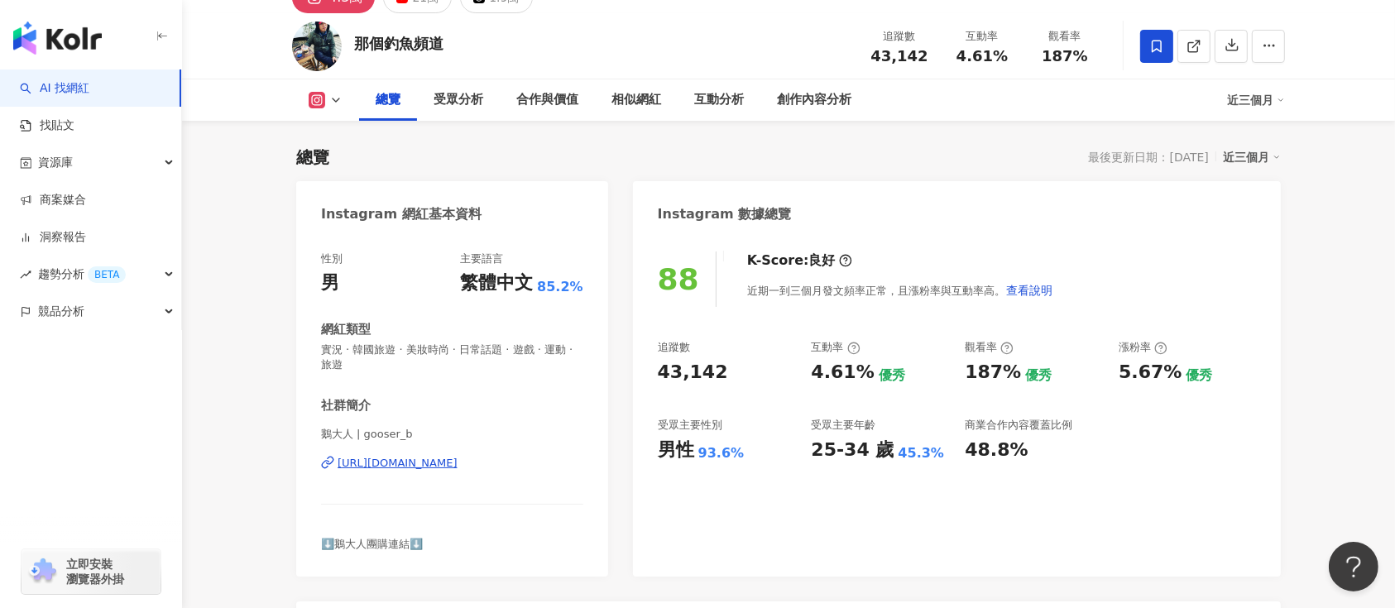
scroll to position [110, 0]
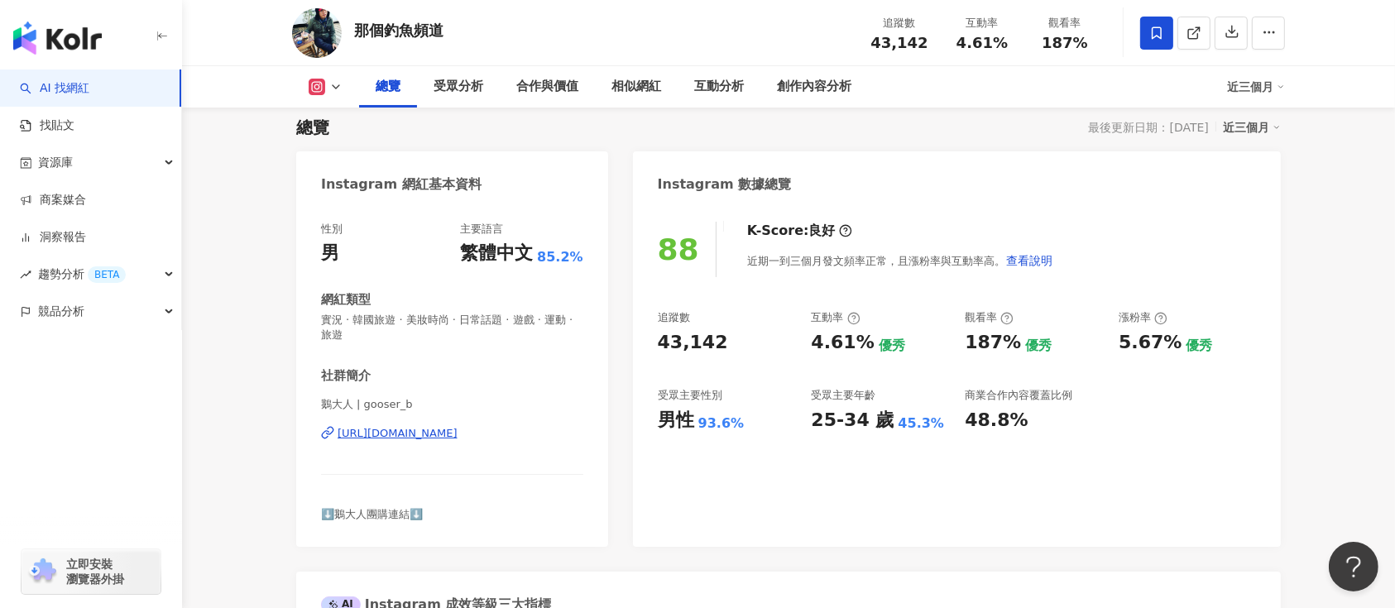
click at [335, 86] on icon at bounding box center [335, 86] width 13 height 13
click at [334, 141] on li "YouTube" at bounding box center [351, 155] width 119 height 38
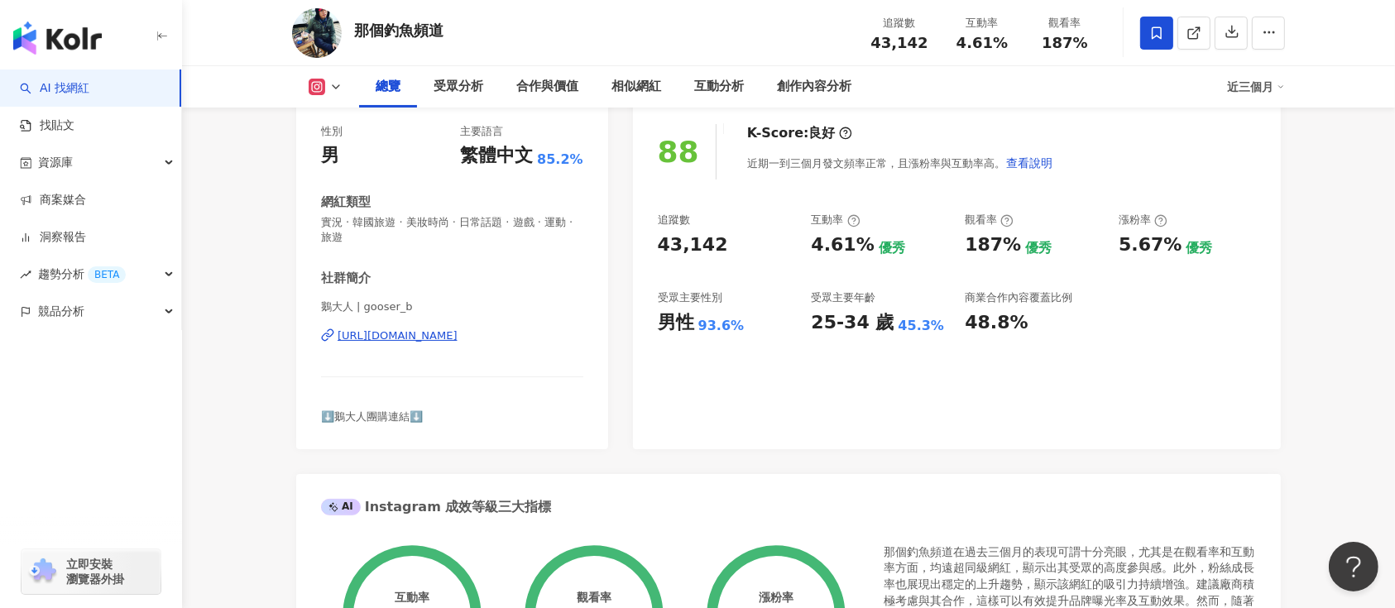
scroll to position [331, 0]
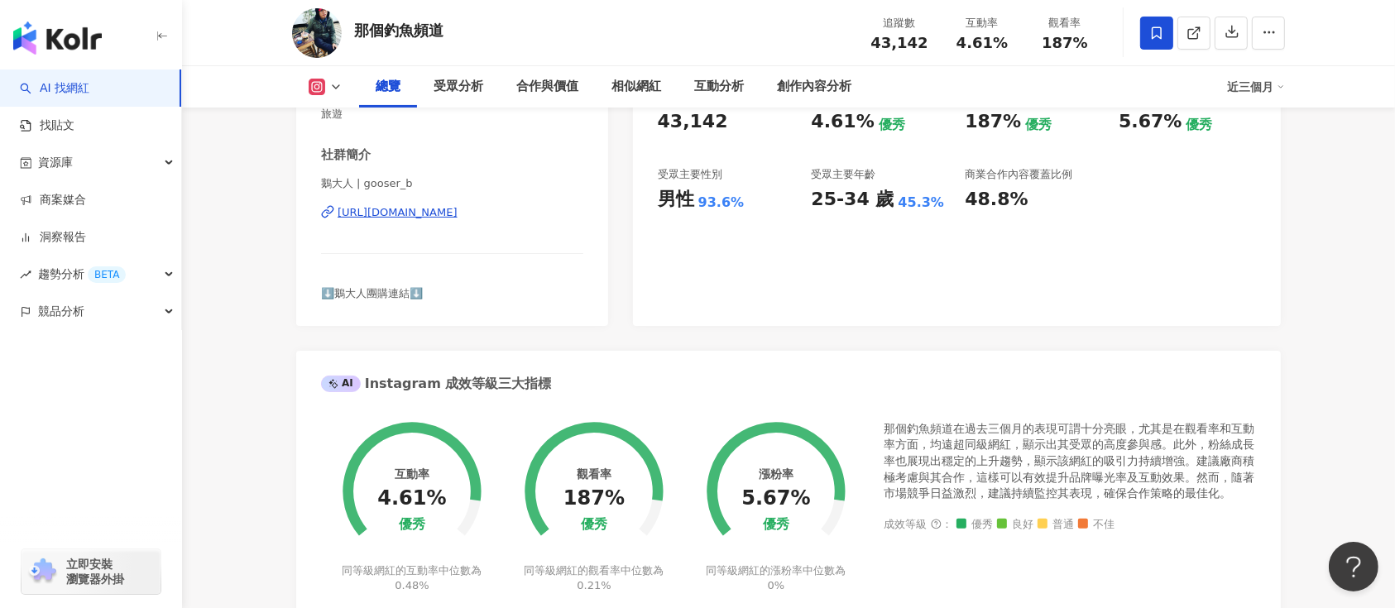
click at [324, 90] on icon at bounding box center [317, 87] width 17 height 17
click at [331, 142] on li "YouTube" at bounding box center [351, 155] width 119 height 38
click at [328, 95] on div "總覽 受眾分析 合作與價值 相似網紅 互動分析 創作內容分析 近三個月" at bounding box center [788, 86] width 993 height 41
click at [325, 86] on button at bounding box center [325, 87] width 67 height 17
click at [324, 155] on button "YouTube" at bounding box center [351, 155] width 99 height 23
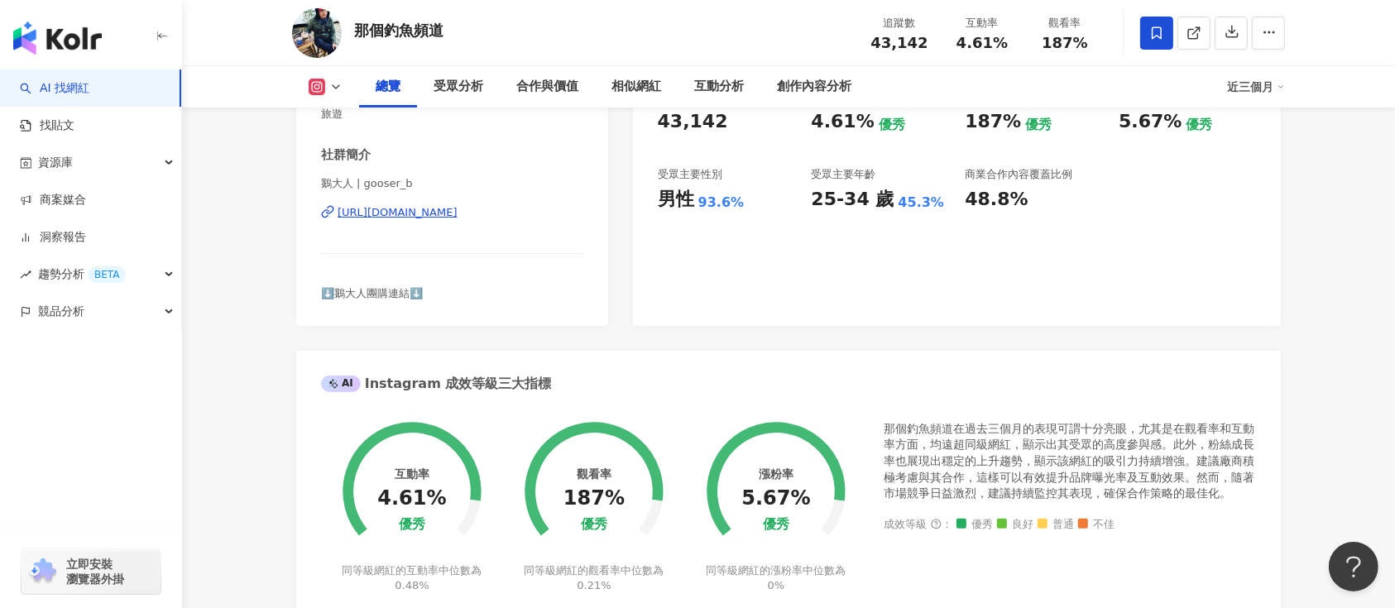
click at [321, 103] on div "總覽 受眾分析 合作與價值 相似網紅 互動分析 創作內容分析 近三個月" at bounding box center [788, 86] width 993 height 41
click at [324, 79] on div "總覽 受眾分析 合作與價值 相似網紅 互動分析 創作內容分析 近三個月" at bounding box center [788, 86] width 993 height 41
click at [333, 93] on button at bounding box center [325, 87] width 67 height 17
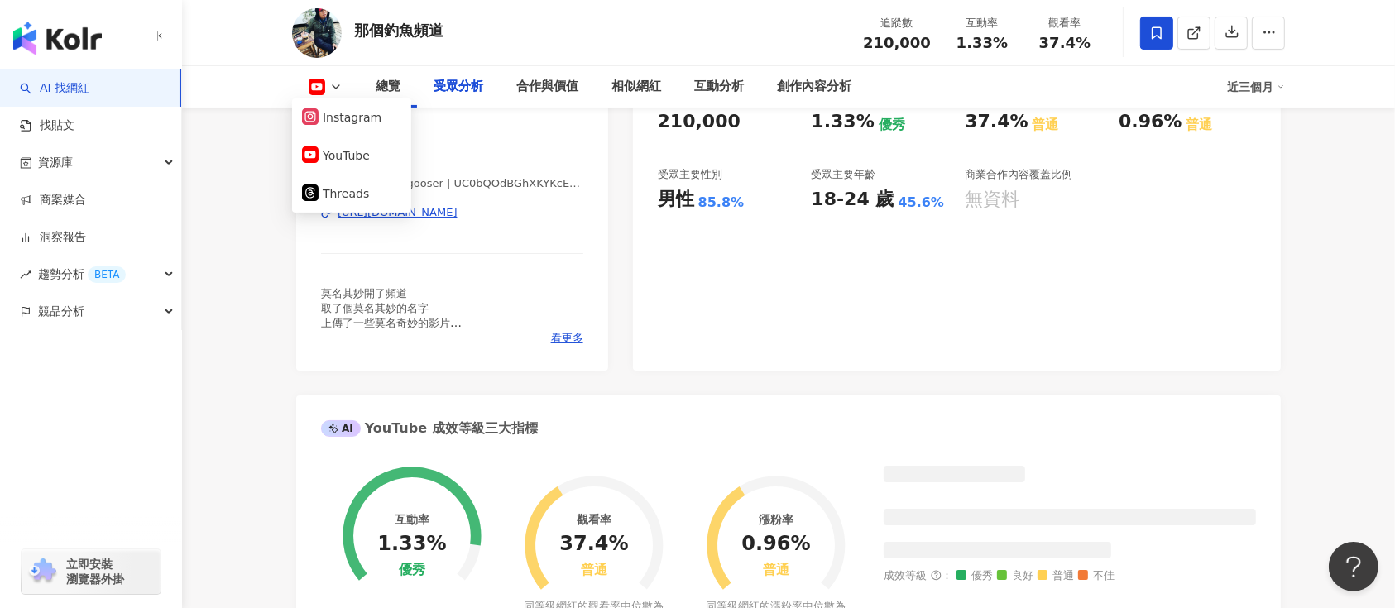
scroll to position [1433, 0]
